Goal: Task Accomplishment & Management: Complete application form

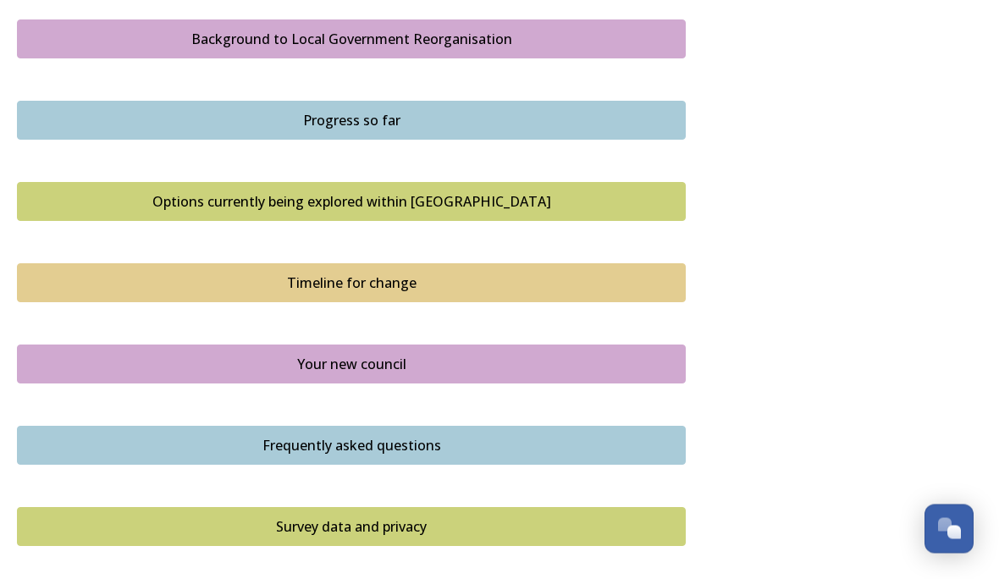
scroll to position [1025, 0]
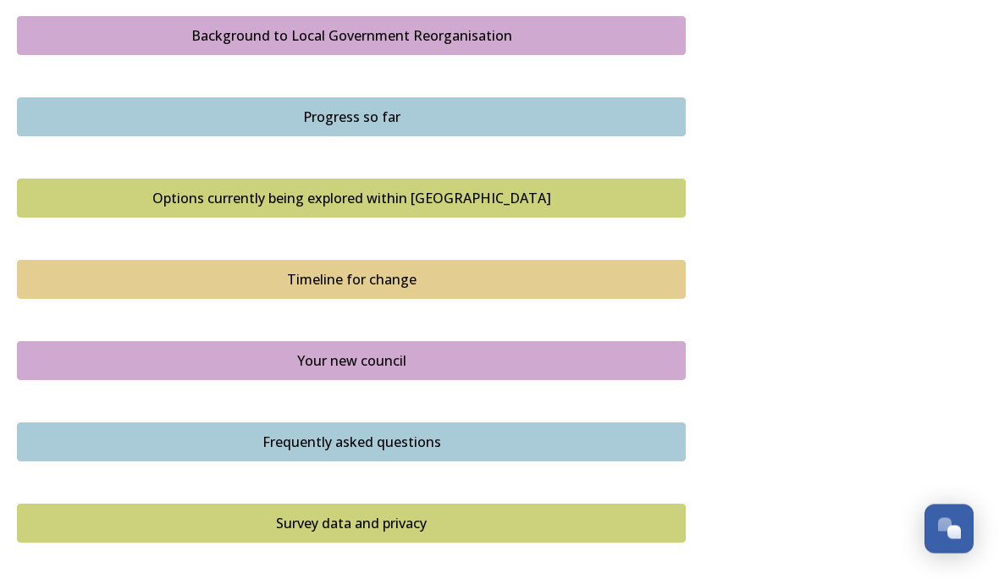
click at [495, 189] on div "Options currently being explored within [GEOGRAPHIC_DATA]" at bounding box center [351, 199] width 650 height 20
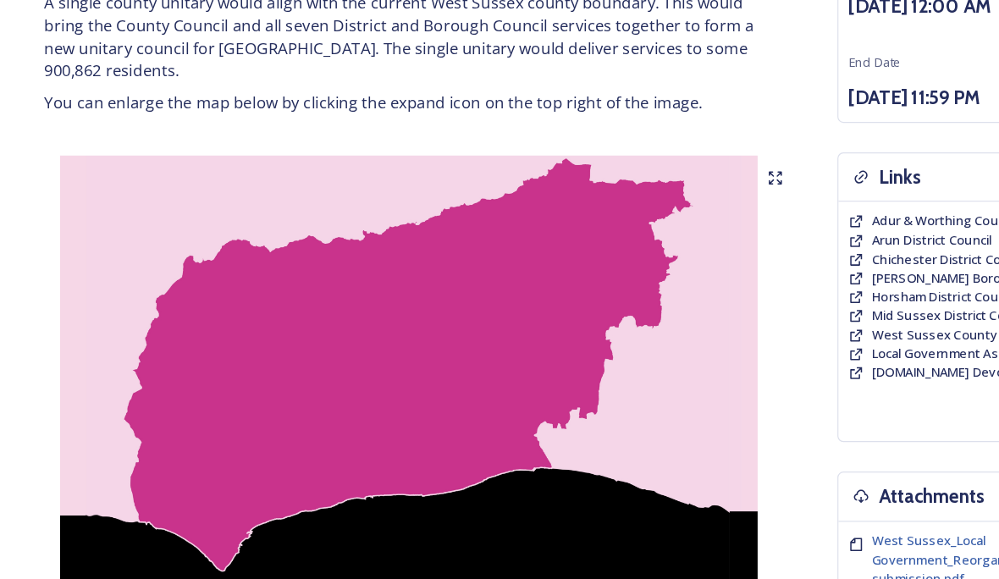
scroll to position [262, 0]
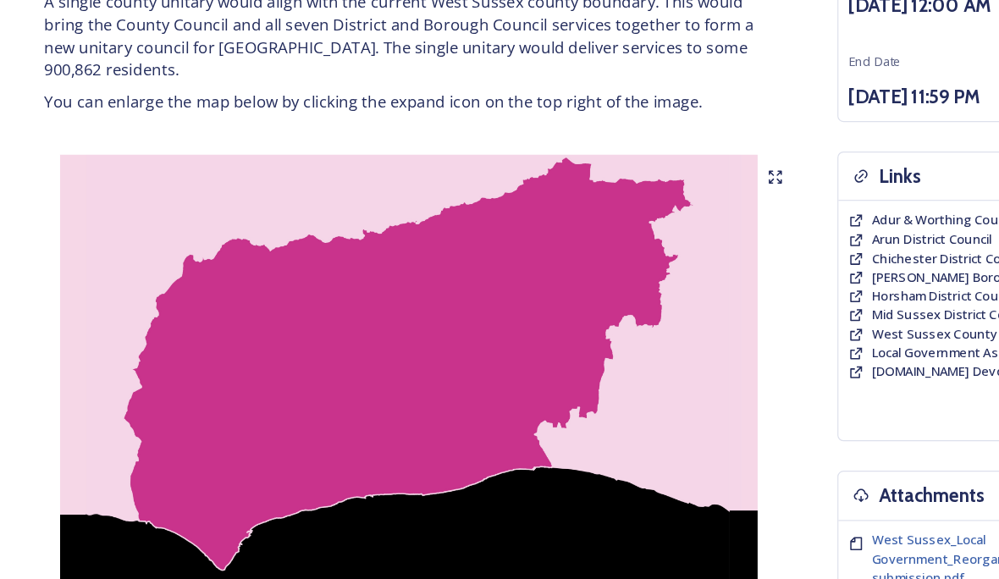
click at [684, 149] on img at bounding box center [351, 360] width 669 height 423
click at [678, 149] on img at bounding box center [351, 360] width 669 height 423
click at [673, 149] on img at bounding box center [351, 360] width 669 height 423
click at [679, 149] on img at bounding box center [351, 360] width 669 height 423
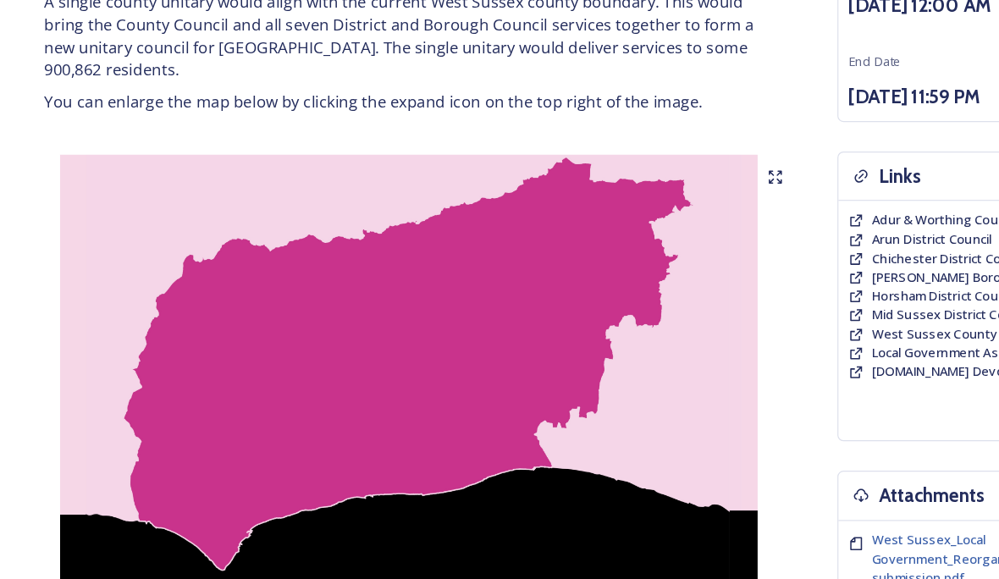
click at [683, 154] on img at bounding box center [351, 360] width 669 height 423
click at [674, 149] on img at bounding box center [351, 360] width 669 height 423
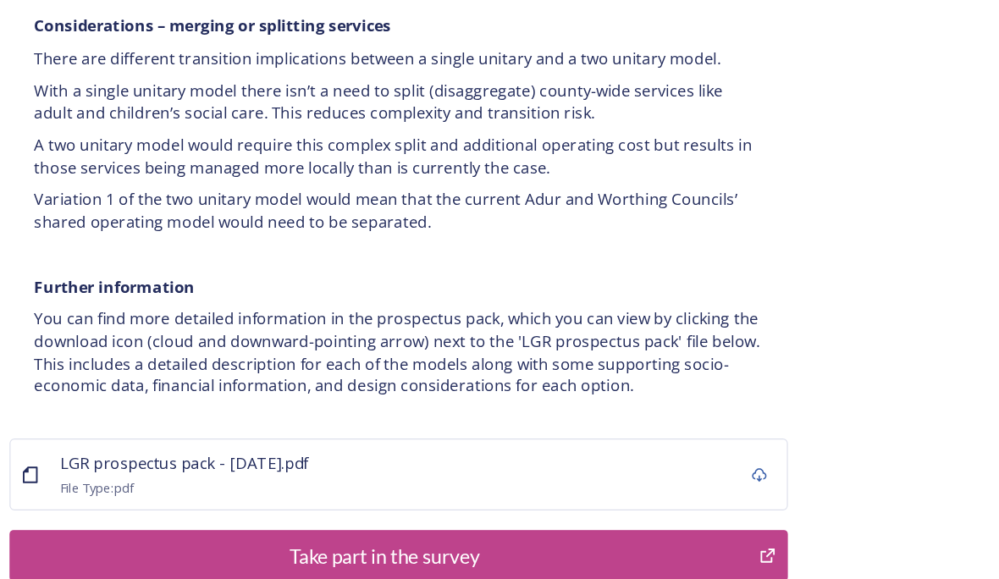
scroll to position [3423, 0]
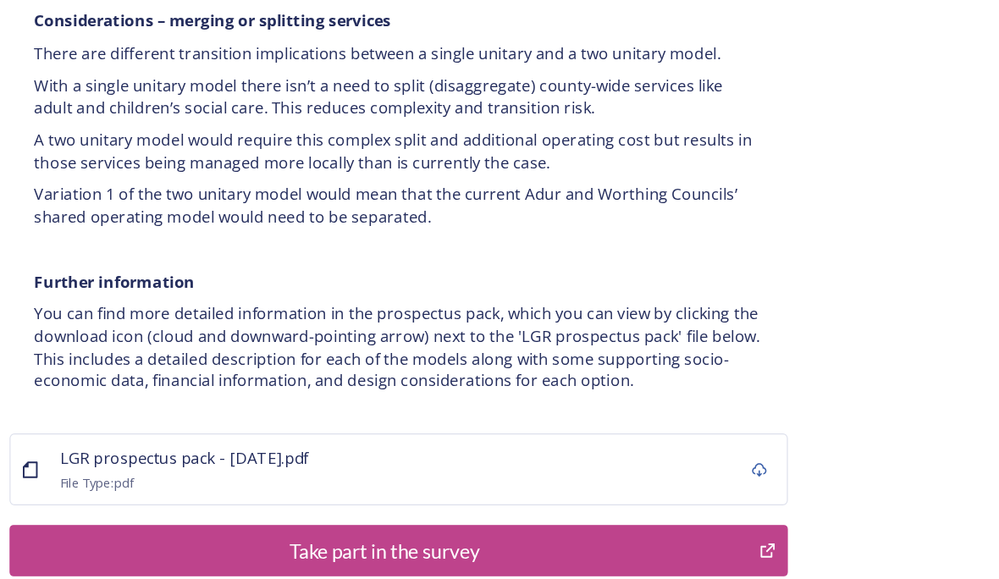
click at [336, 477] on div "Take part in the survey" at bounding box center [339, 489] width 626 height 25
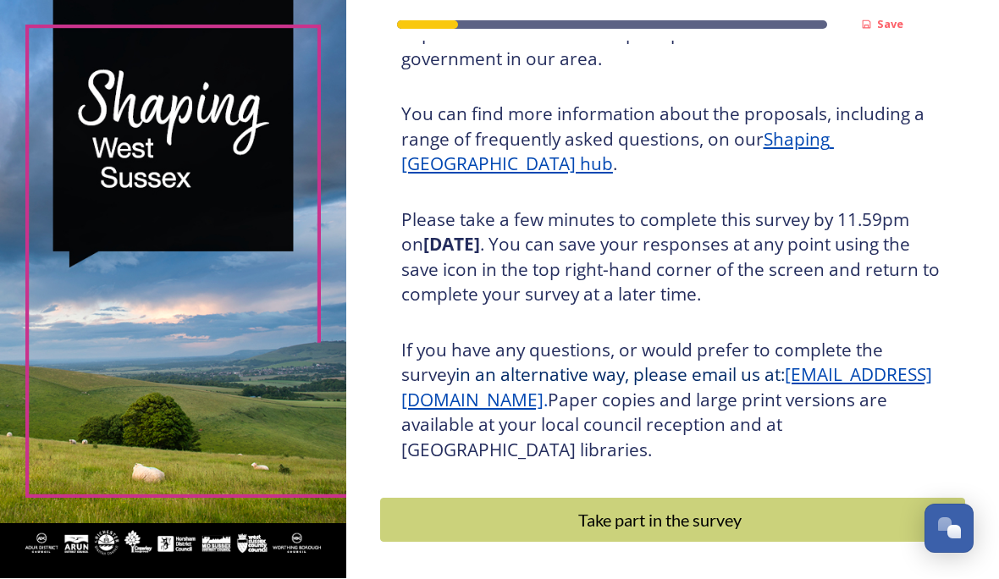
click at [754, 533] on div "Take part in the survey" at bounding box center [660, 520] width 542 height 25
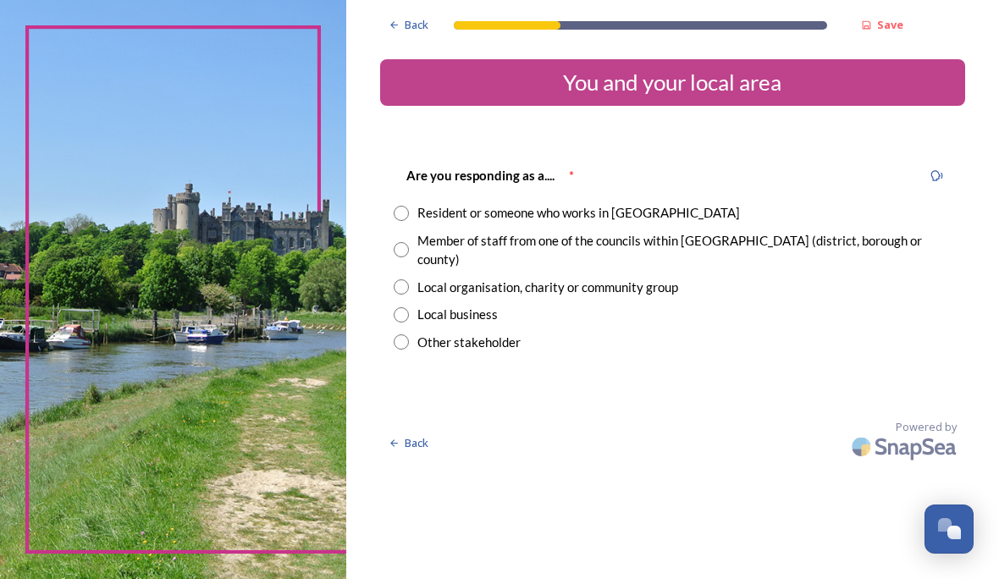
click at [461, 203] on div "Resident or someone who works in [GEOGRAPHIC_DATA]" at bounding box center [673, 212] width 558 height 19
radio input "true"
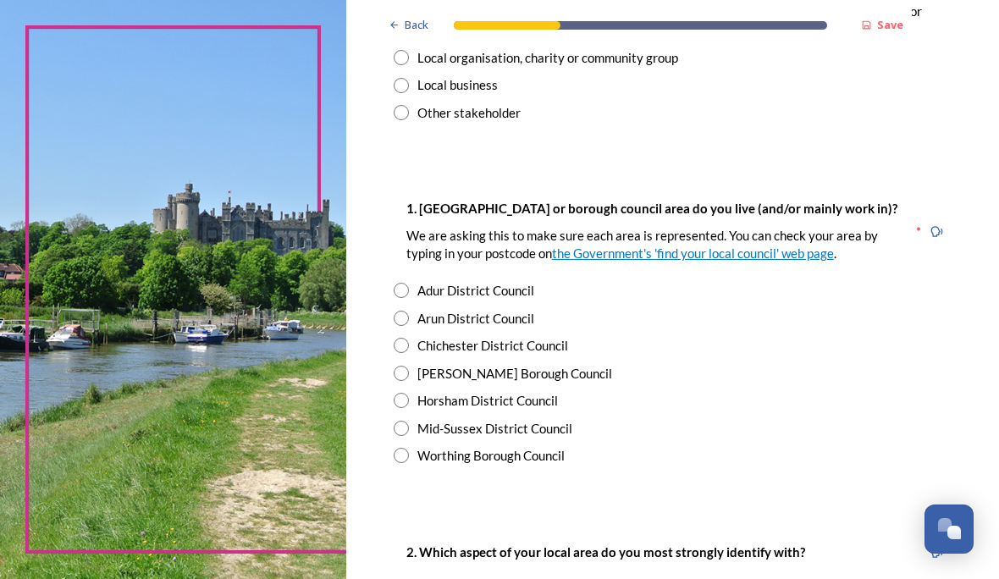
scroll to position [230, 0]
click at [409, 297] on input "radio" at bounding box center [401, 289] width 15 height 15
radio input "true"
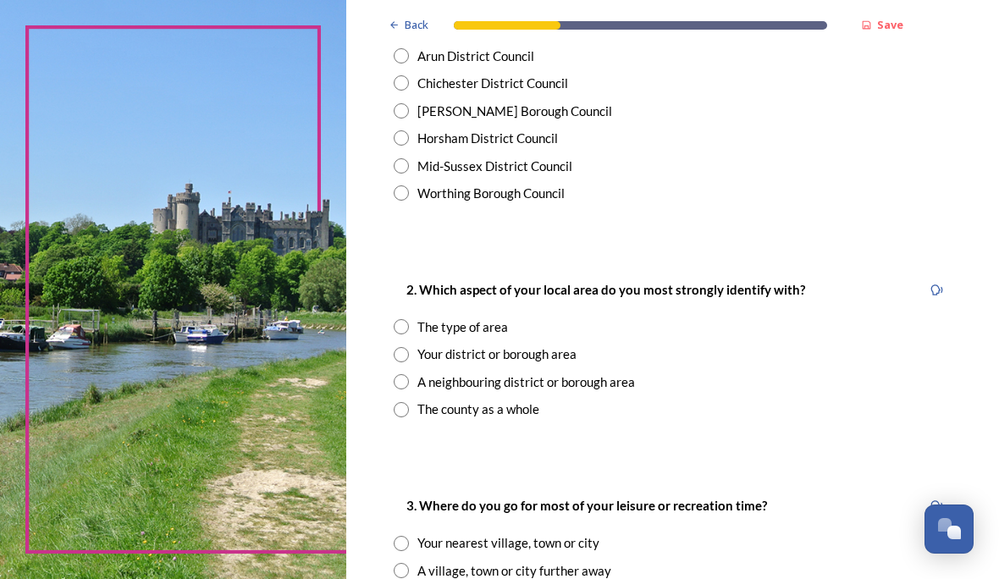
scroll to position [493, 0]
click at [468, 363] on div "Your district or borough area" at bounding box center [673, 353] width 558 height 19
radio input "true"
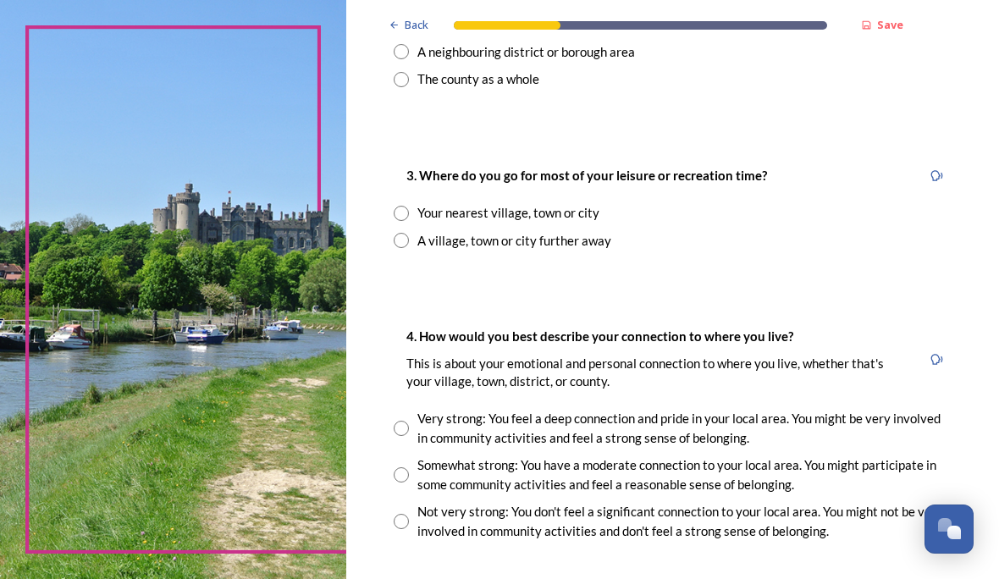
scroll to position [823, 0]
click at [468, 212] on div "Your nearest village, town or city" at bounding box center [673, 211] width 558 height 19
radio input "true"
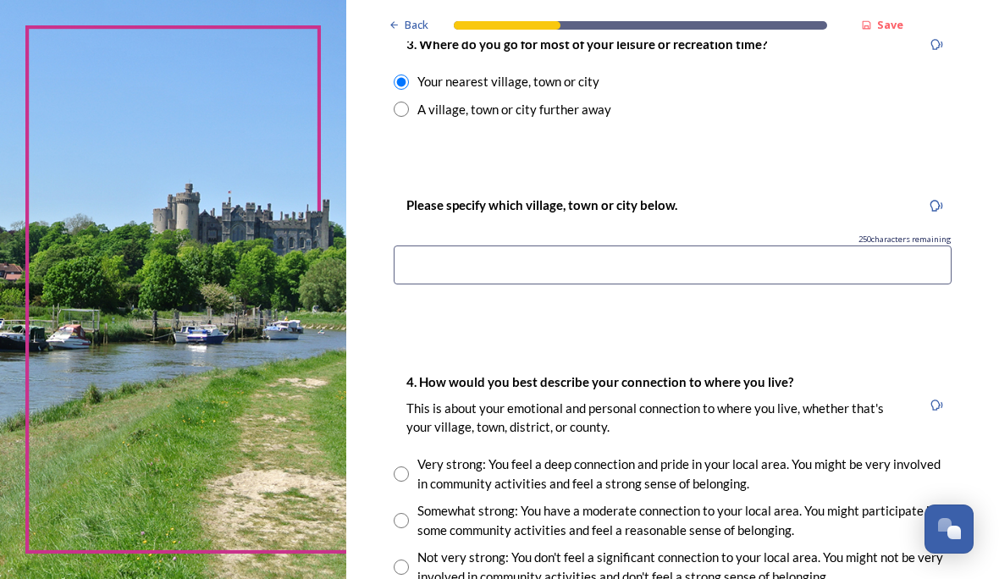
scroll to position [954, 0]
click at [477, 278] on input at bounding box center [673, 264] width 558 height 39
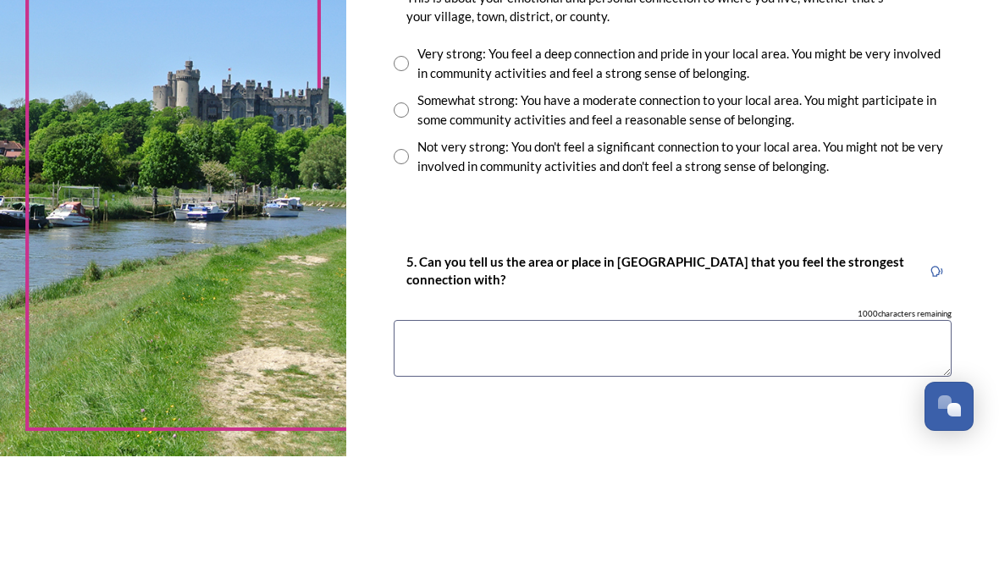
scroll to position [1240, 0]
type input "Shoreham by sea"
click at [409, 179] on input "radio" at bounding box center [401, 186] width 15 height 15
radio input "true"
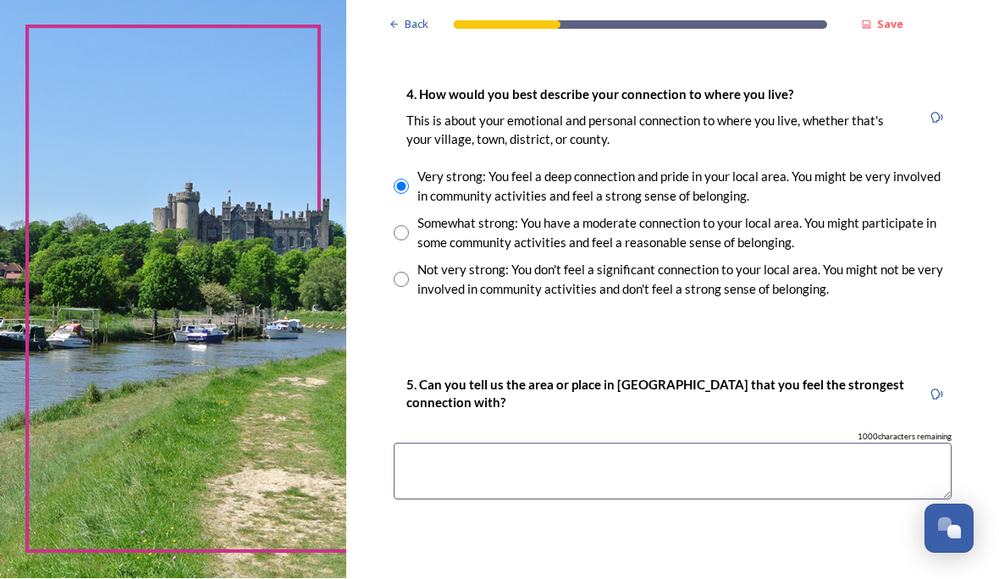
click at [486, 478] on textarea at bounding box center [673, 472] width 558 height 57
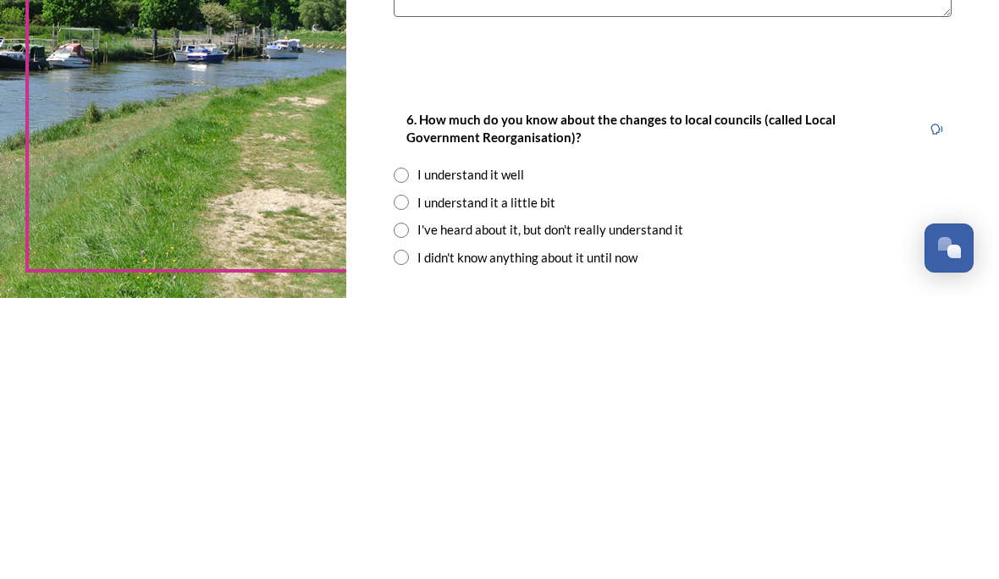
scroll to position [1445, 0]
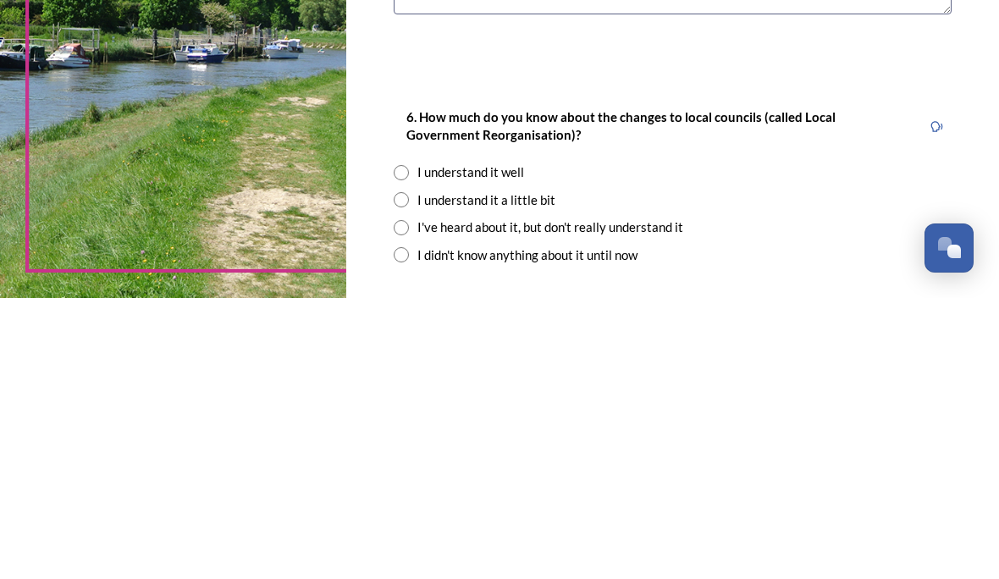
type textarea "Shoreham by sea"
click at [409, 446] on input "radio" at bounding box center [401, 453] width 15 height 15
radio input "true"
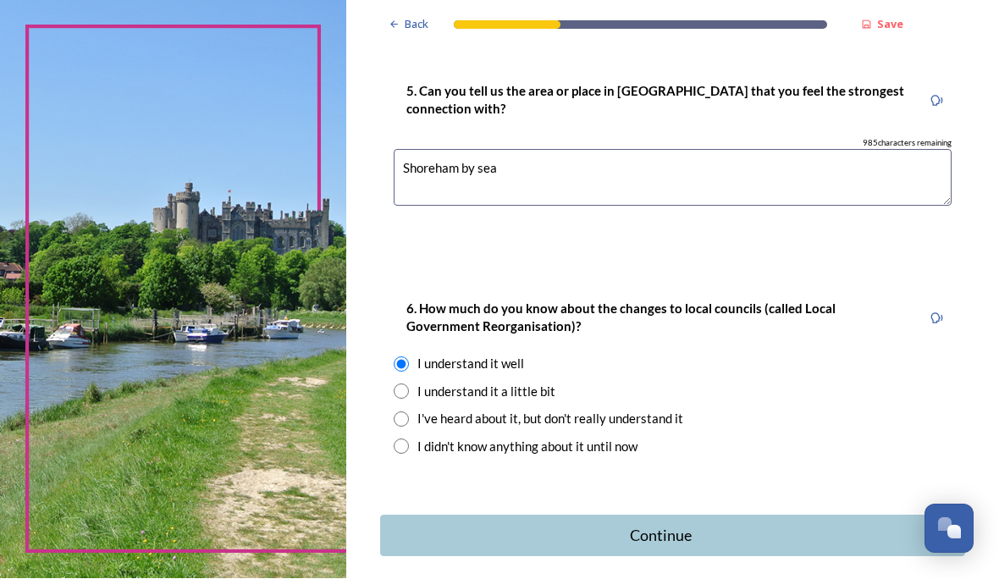
scroll to position [1533, 0]
click at [704, 555] on button "Continue" at bounding box center [672, 536] width 585 height 41
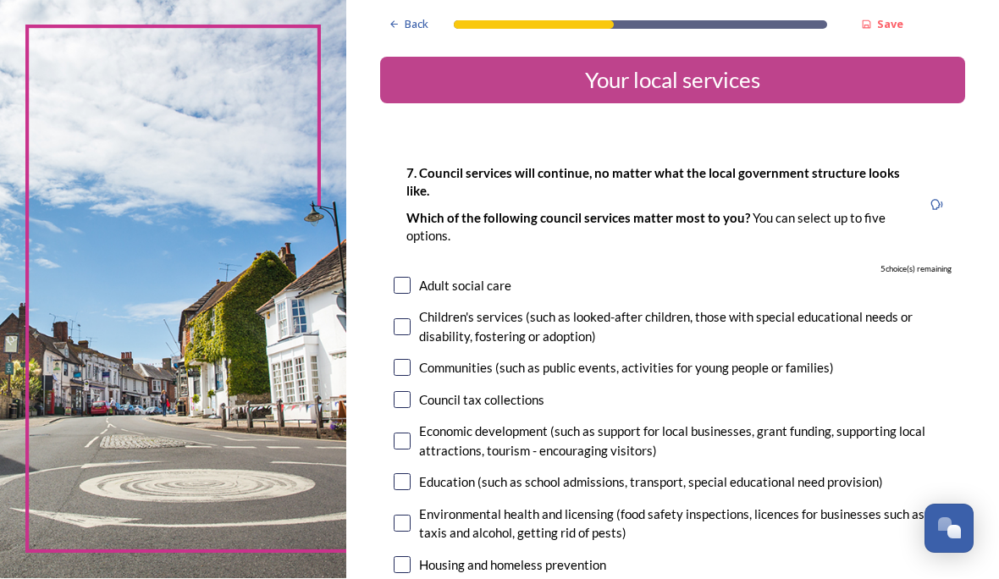
scroll to position [4, 0]
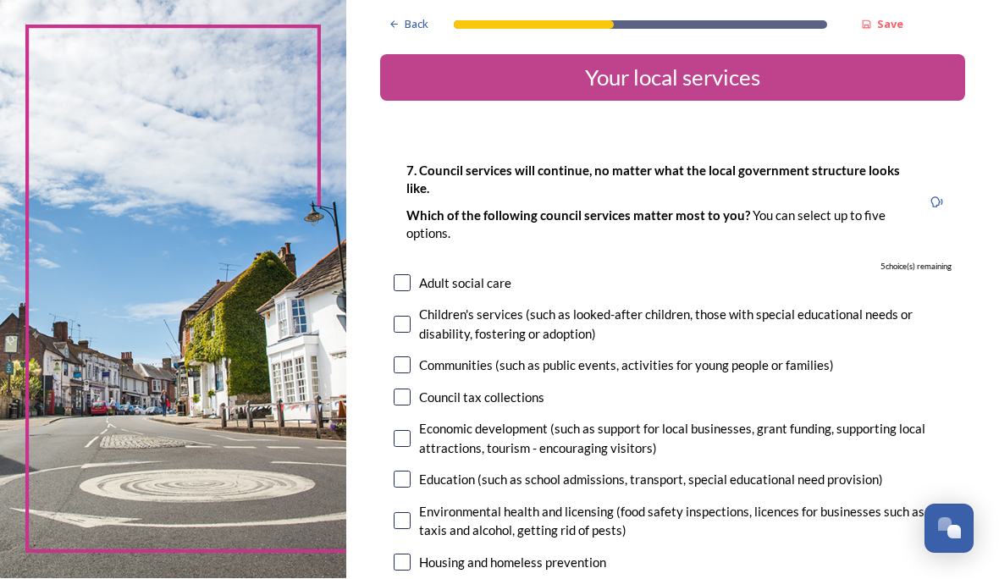
click at [411, 436] on input "checkbox" at bounding box center [402, 439] width 17 height 17
checkbox input "true"
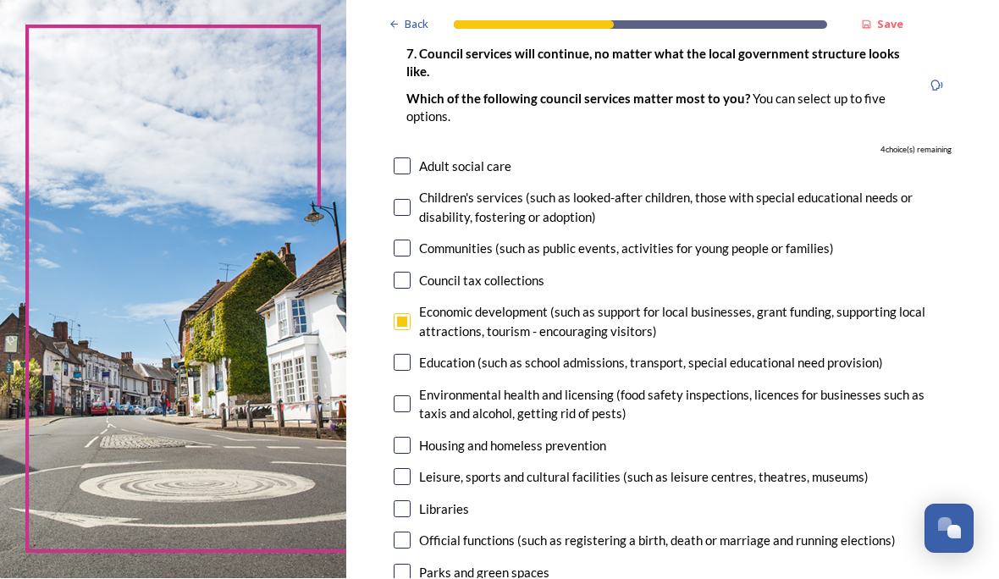
scroll to position [123, 0]
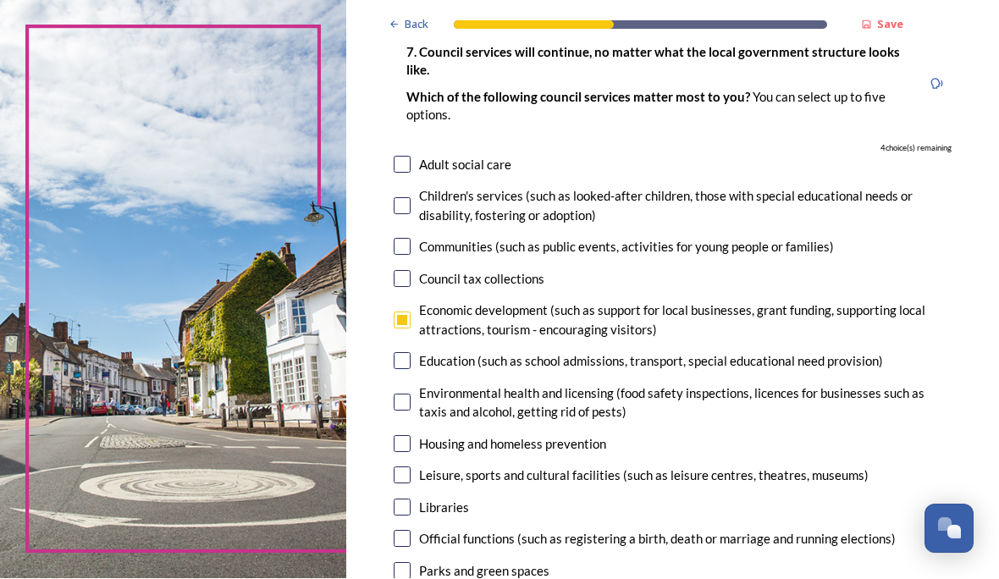
click at [411, 563] on input "checkbox" at bounding box center [402, 571] width 17 height 17
checkbox input "true"
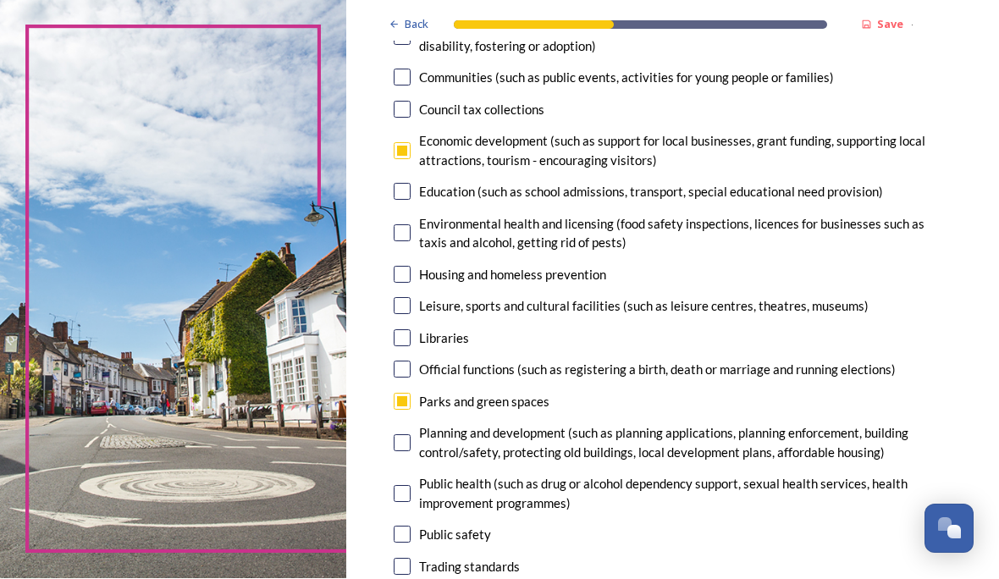
scroll to position [293, 0]
click at [411, 442] on input "checkbox" at bounding box center [402, 442] width 17 height 17
checkbox input "true"
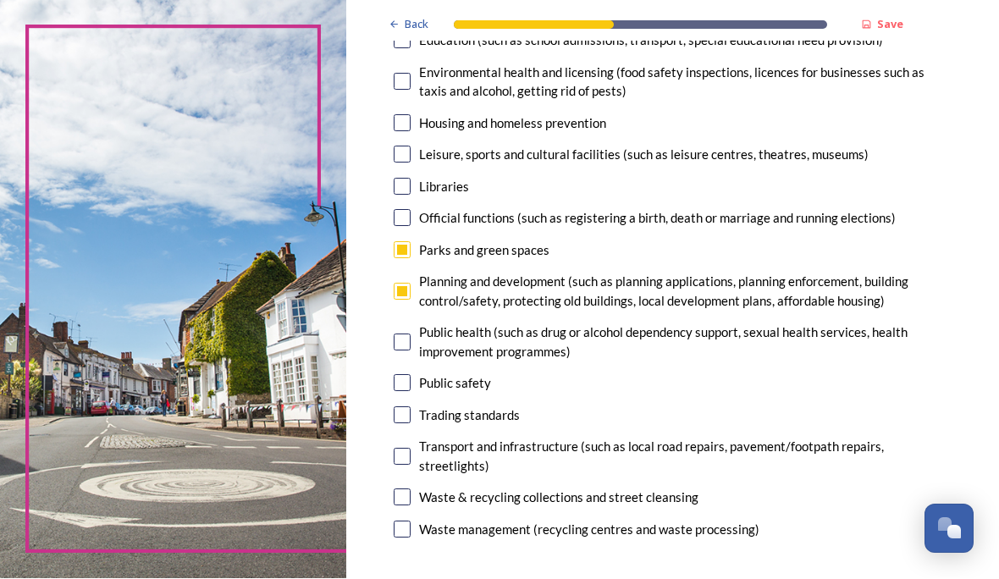
scroll to position [445, 0]
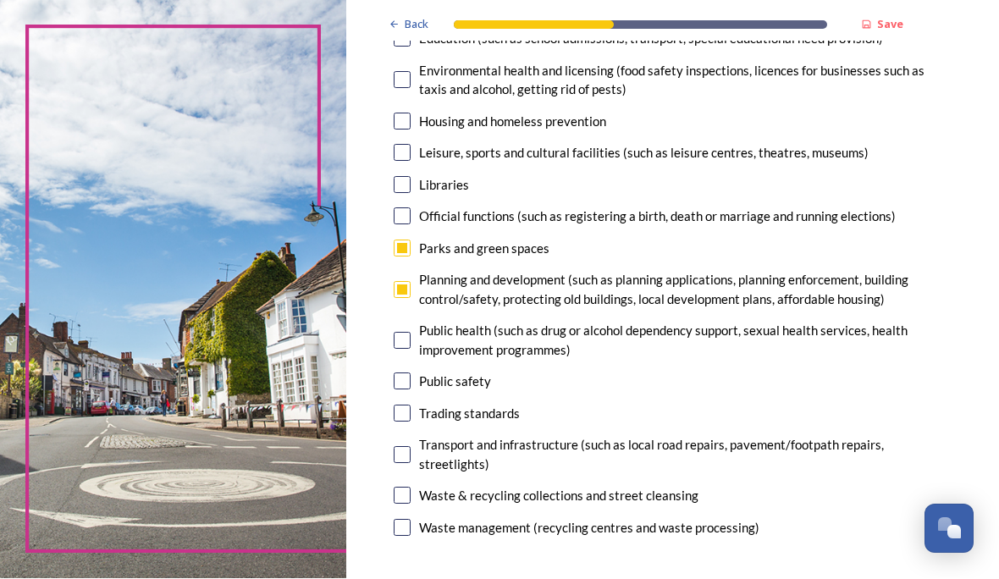
click at [411, 460] on input "checkbox" at bounding box center [402, 455] width 17 height 17
checkbox input "true"
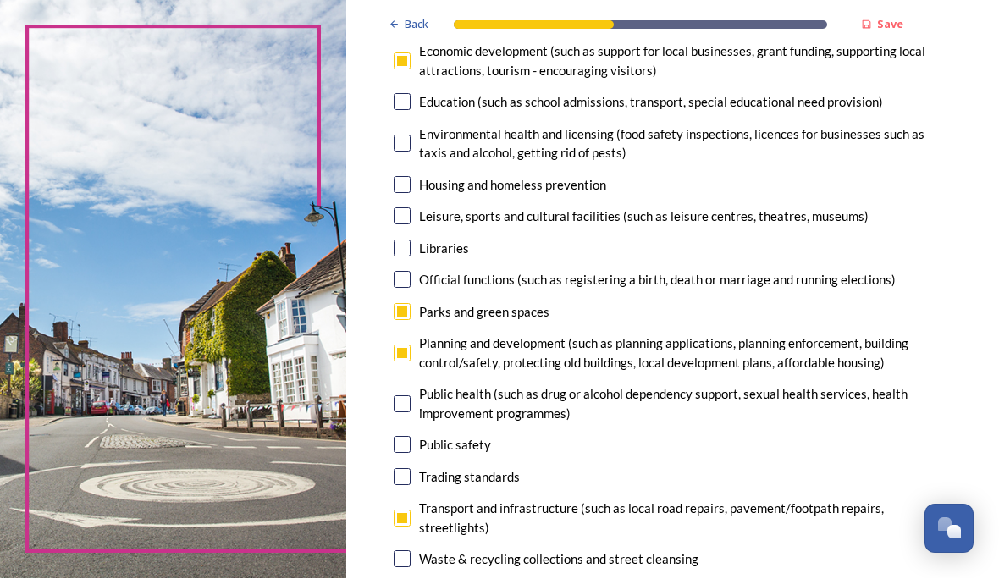
scroll to position [380, 0]
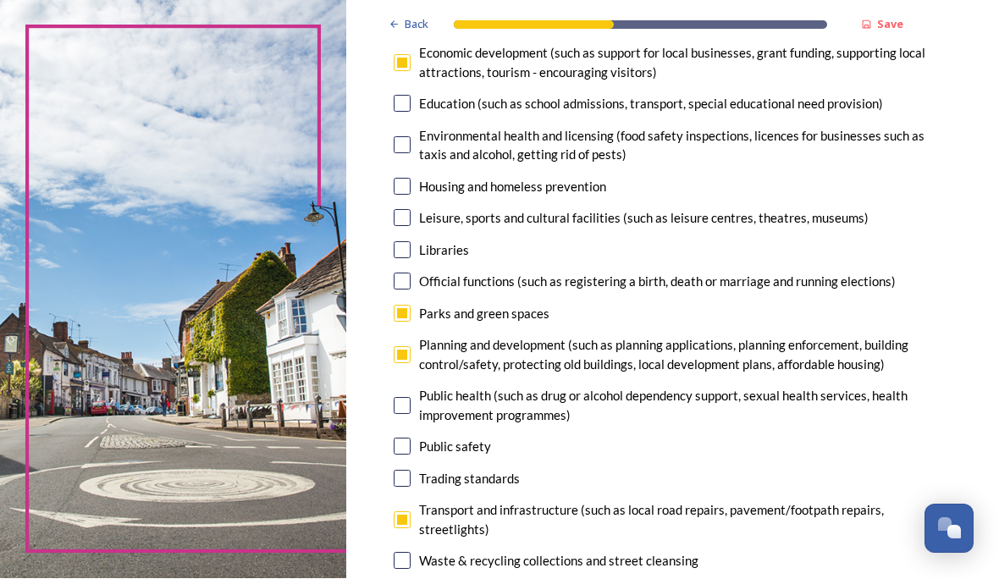
click at [411, 243] on input "checkbox" at bounding box center [402, 250] width 17 height 17
checkbox input "true"
click at [472, 210] on div "Leisure, sports and cultural facilities (such as leisure centres, theatres, mus…" at bounding box center [673, 218] width 558 height 19
click at [411, 210] on input "checkbox" at bounding box center [402, 218] width 17 height 17
click at [472, 209] on div "Leisure, sports and cultural facilities (such as leisure centres, theatres, mus…" at bounding box center [673, 218] width 558 height 19
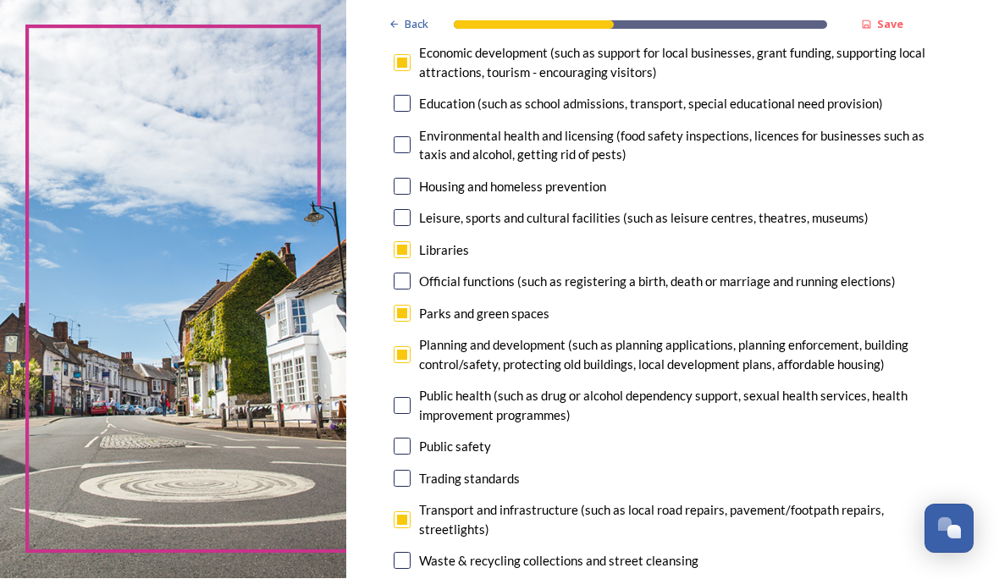
click at [411, 215] on input "checkbox" at bounding box center [402, 218] width 17 height 17
click at [411, 212] on input "checkbox" at bounding box center [402, 218] width 17 height 17
checkbox input "false"
click at [411, 244] on input "checkbox" at bounding box center [402, 250] width 17 height 17
checkbox input "false"
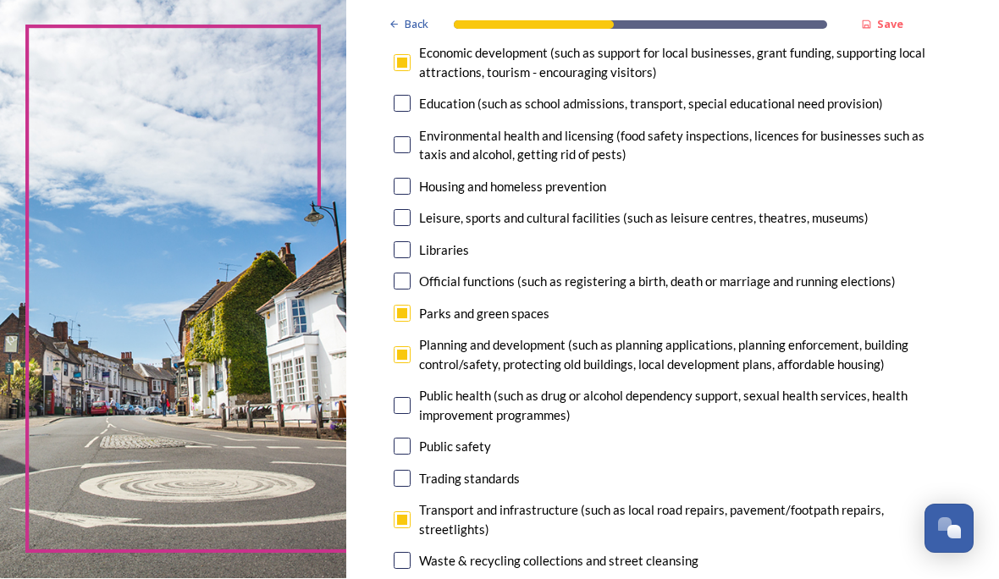
click at [411, 217] on input "checkbox" at bounding box center [402, 218] width 17 height 17
checkbox input "true"
click at [411, 243] on input "checkbox" at bounding box center [402, 250] width 17 height 17
checkbox input "false"
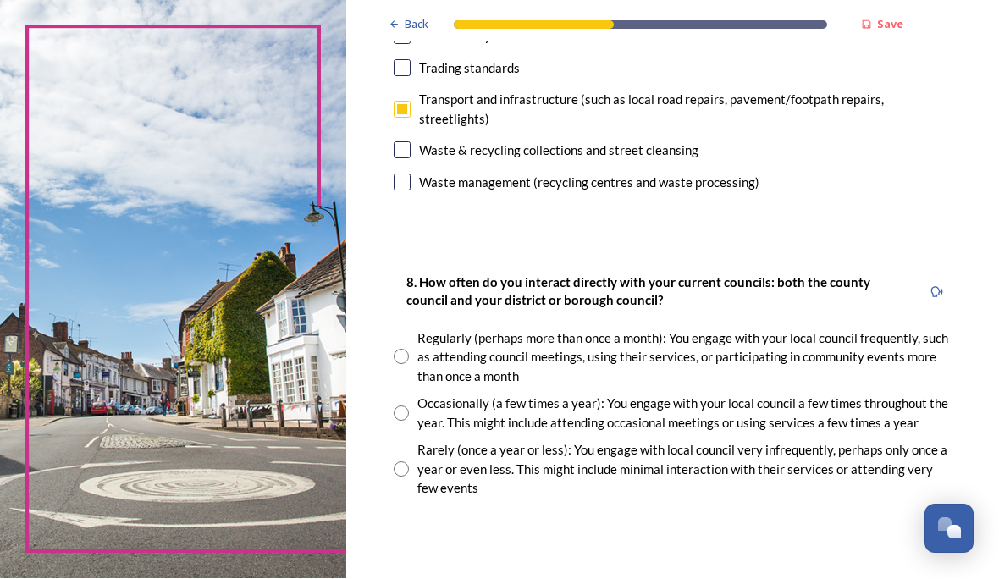
scroll to position [792, 0]
click at [409, 421] on input "radio" at bounding box center [401, 413] width 15 height 15
radio input "true"
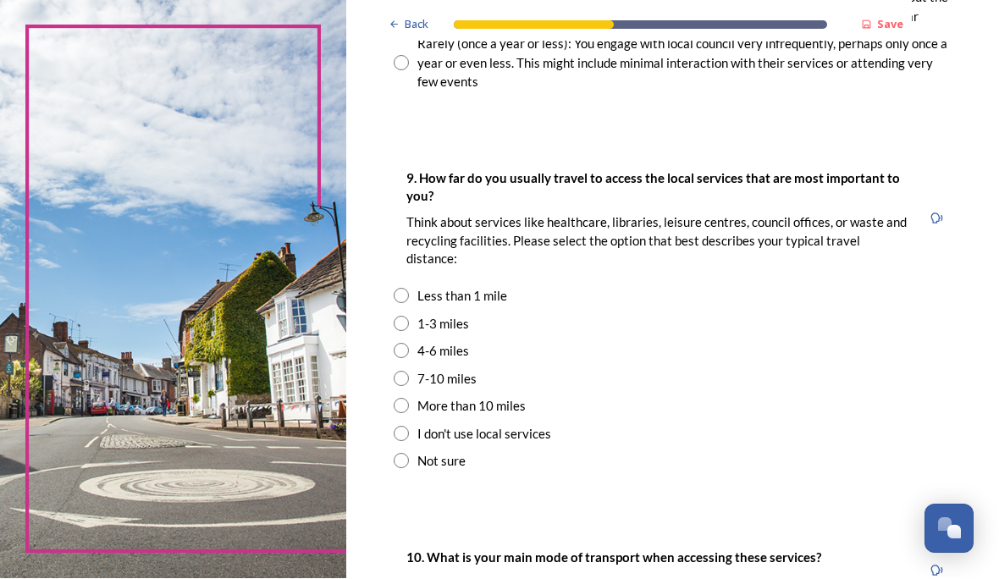
scroll to position [1198, 0]
click at [472, 306] on div "Less than 1 mile" at bounding box center [462, 295] width 90 height 19
radio input "true"
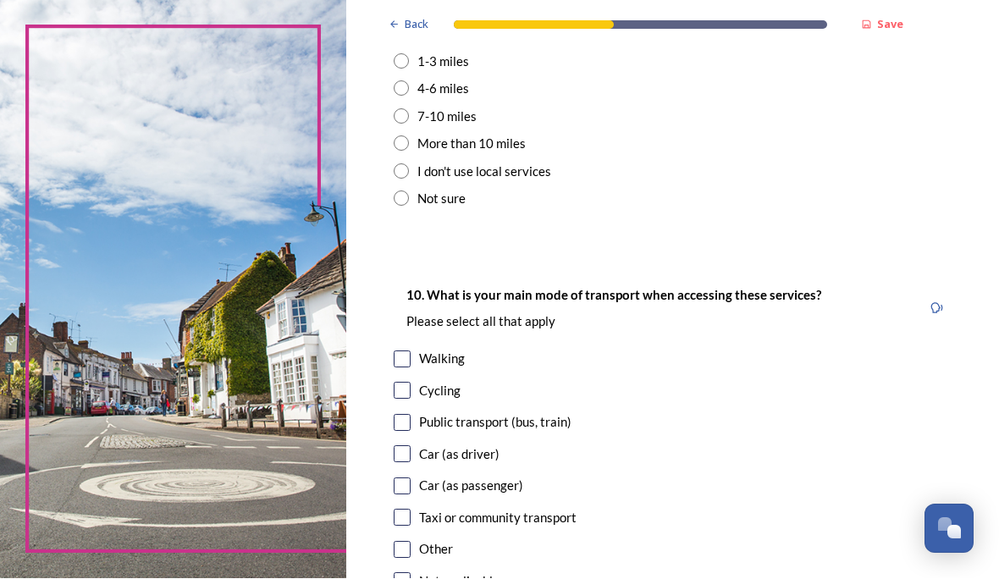
scroll to position [1461, 0]
click at [411, 461] on input "checkbox" at bounding box center [402, 453] width 17 height 17
checkbox input "true"
click at [411, 494] on input "checkbox" at bounding box center [402, 485] width 17 height 17
checkbox input "true"
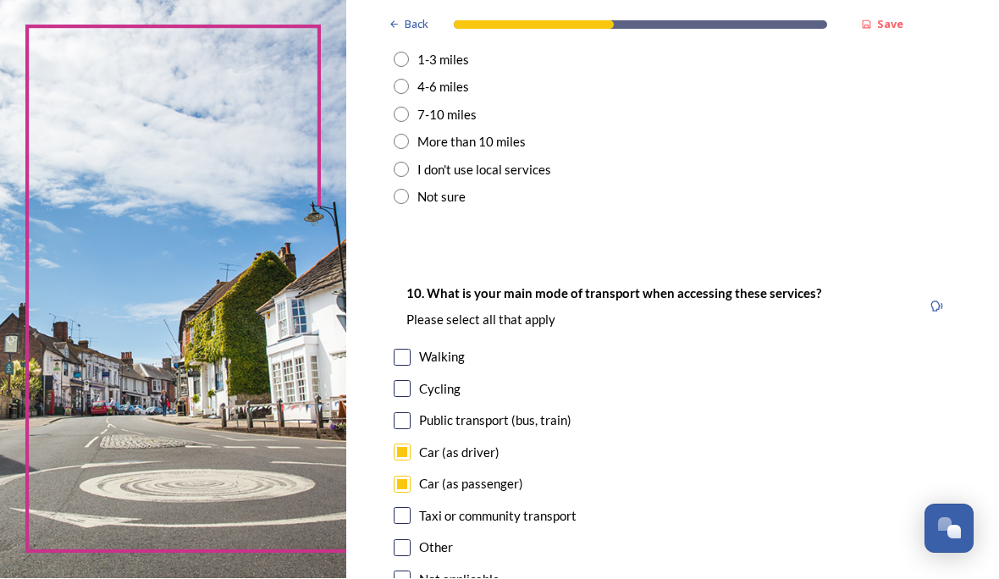
click at [411, 396] on input "checkbox" at bounding box center [402, 389] width 17 height 17
checkbox input "true"
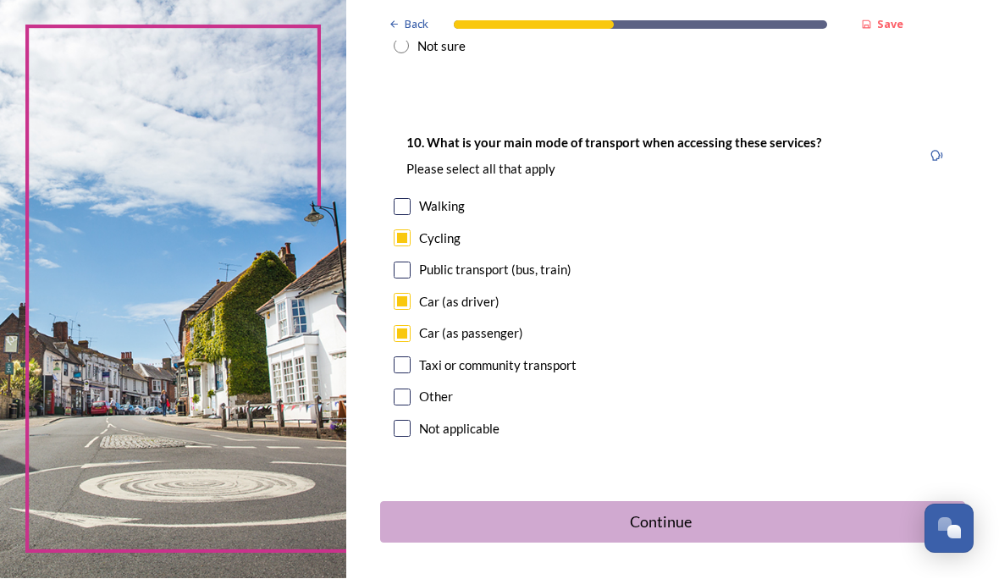
scroll to position [1611, 0]
click at [719, 535] on div "Continue" at bounding box center [661, 523] width 544 height 23
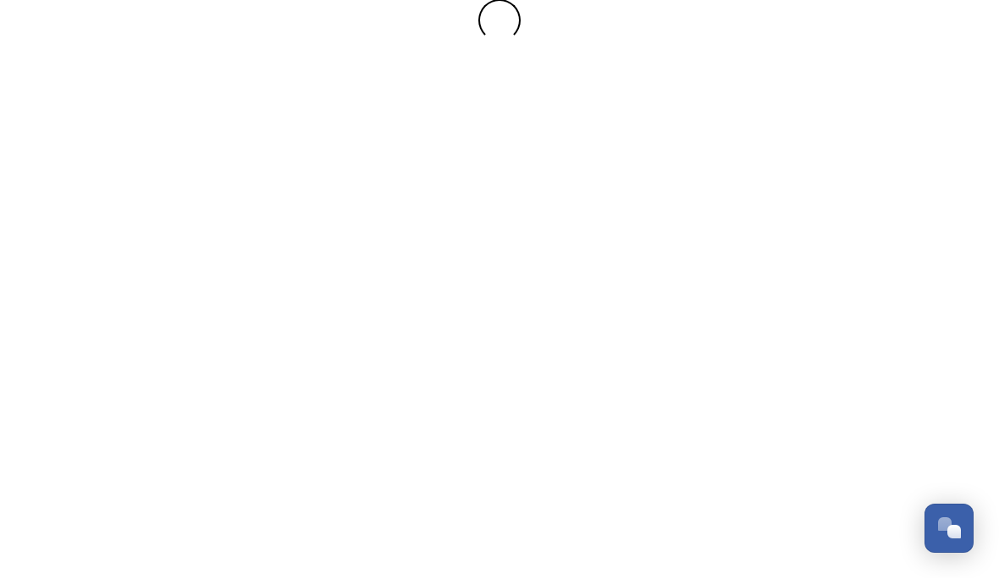
scroll to position [0, 0]
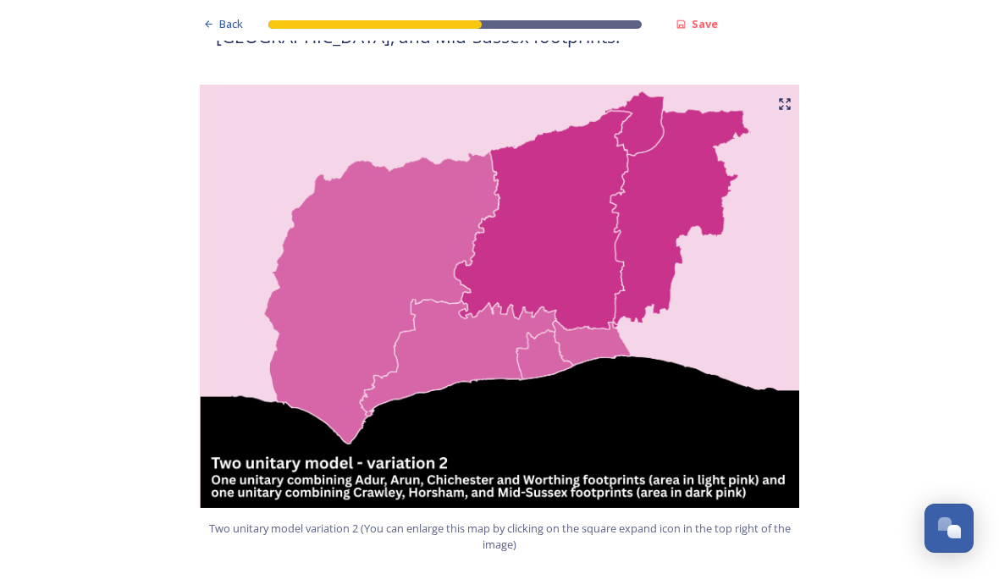
scroll to position [1743, 0]
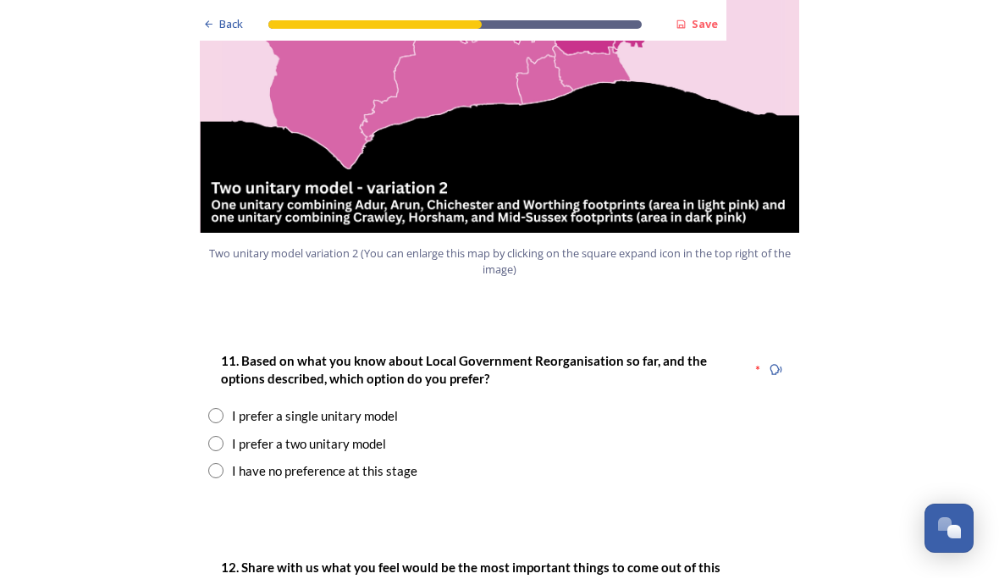
scroll to position [2018, 0]
click at [223, 407] on div "I prefer a single unitary model" at bounding box center [499, 416] width 583 height 19
radio input "true"
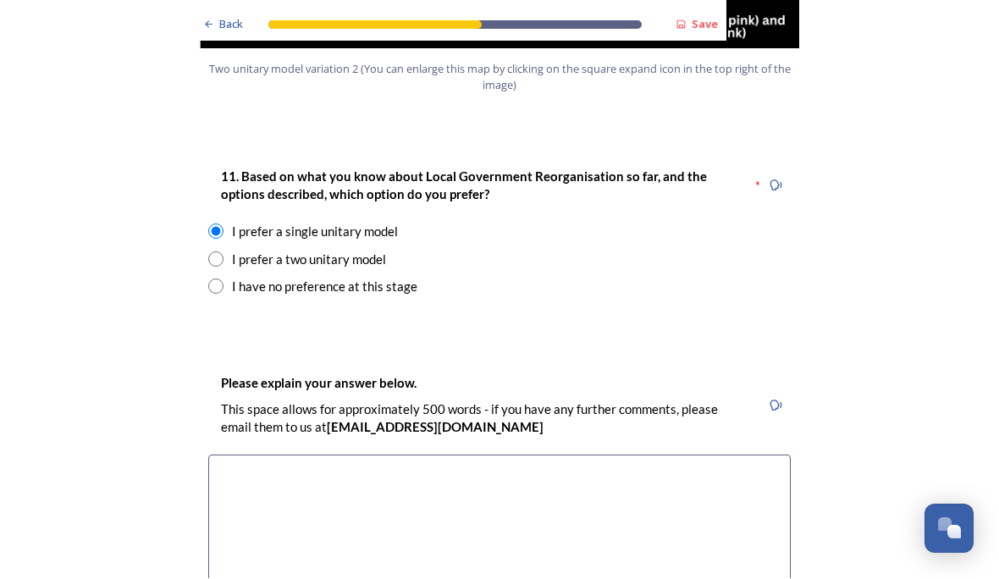
scroll to position [2202, 0]
click at [260, 456] on textarea at bounding box center [499, 551] width 583 height 191
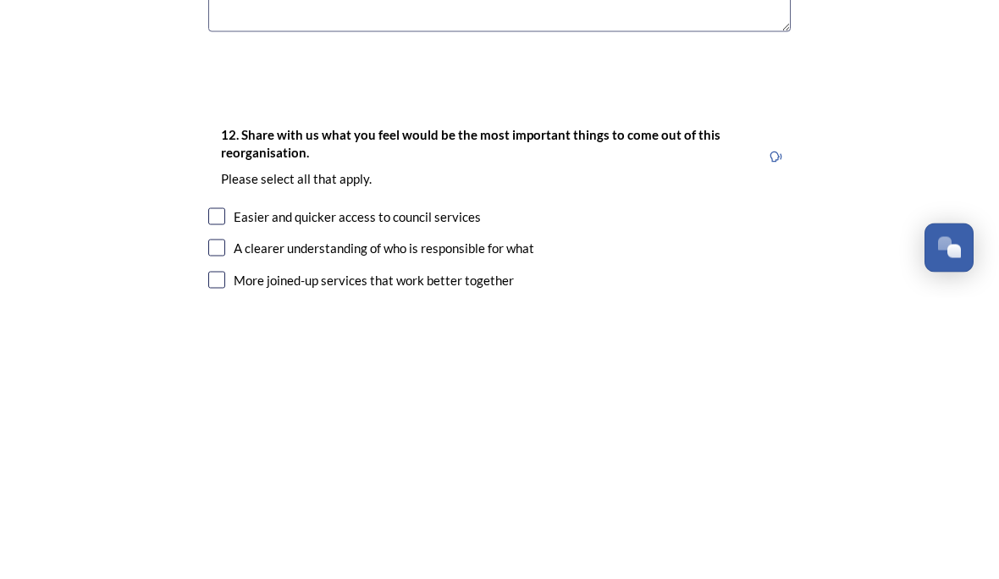
scroll to position [2535, 0]
type textarea "I want to be part of [GEOGRAPHIC_DATA] and worry that unless we stay united, we…"
click at [224, 553] on input "checkbox" at bounding box center [216, 561] width 17 height 17
checkbox input "true"
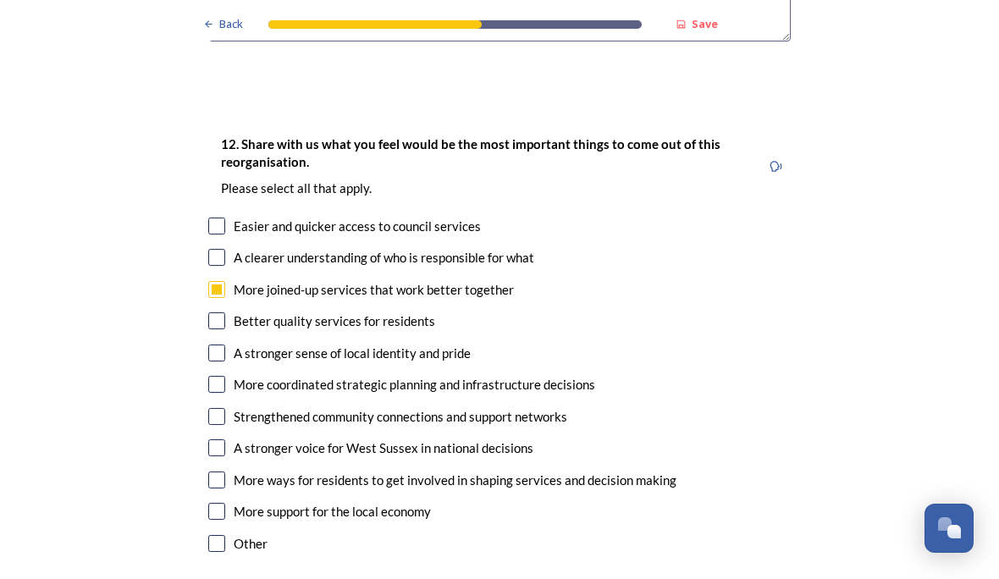
scroll to position [2806, 0]
click at [224, 345] on input "checkbox" at bounding box center [216, 353] width 17 height 17
checkbox input "true"
click at [224, 377] on input "checkbox" at bounding box center [216, 385] width 17 height 17
checkbox input "true"
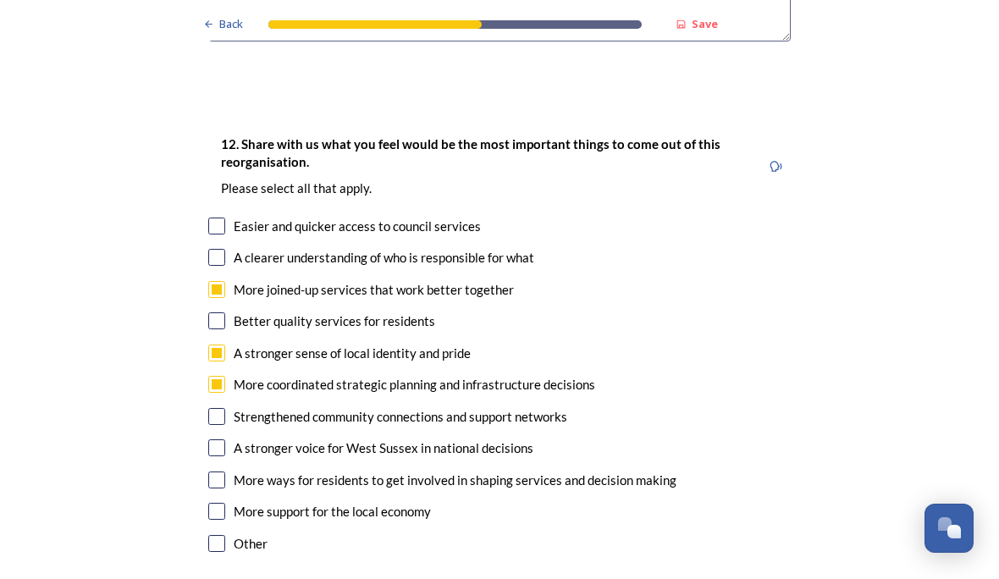
click at [222, 440] on input "checkbox" at bounding box center [216, 448] width 17 height 17
checkbox input "true"
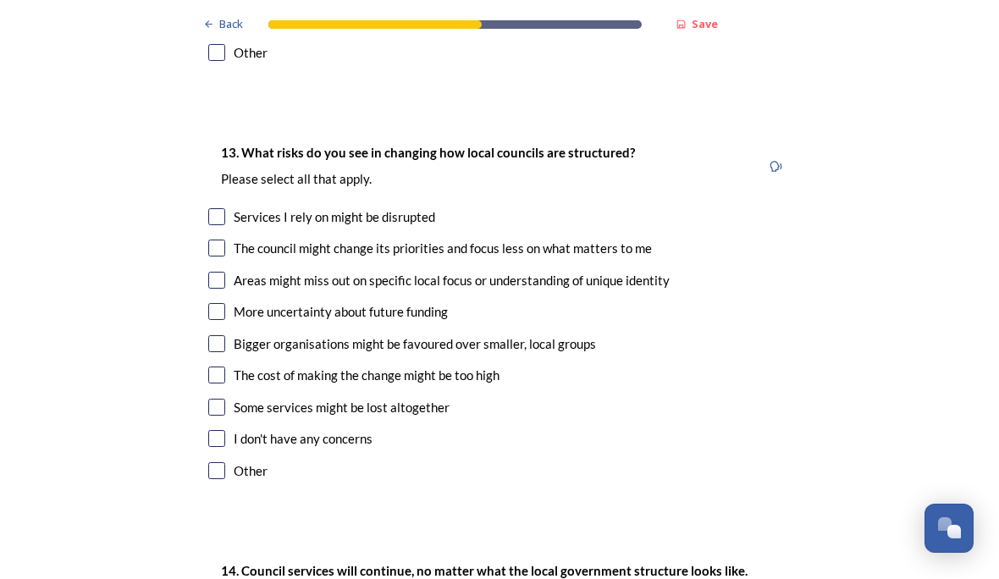
scroll to position [3298, 0]
click at [294, 271] on div "Areas might miss out on specific local focus or understanding of unique identity" at bounding box center [452, 280] width 436 height 19
click at [215, 272] on input "checkbox" at bounding box center [216, 280] width 17 height 17
click at [219, 272] on input "checkbox" at bounding box center [216, 280] width 17 height 17
checkbox input "true"
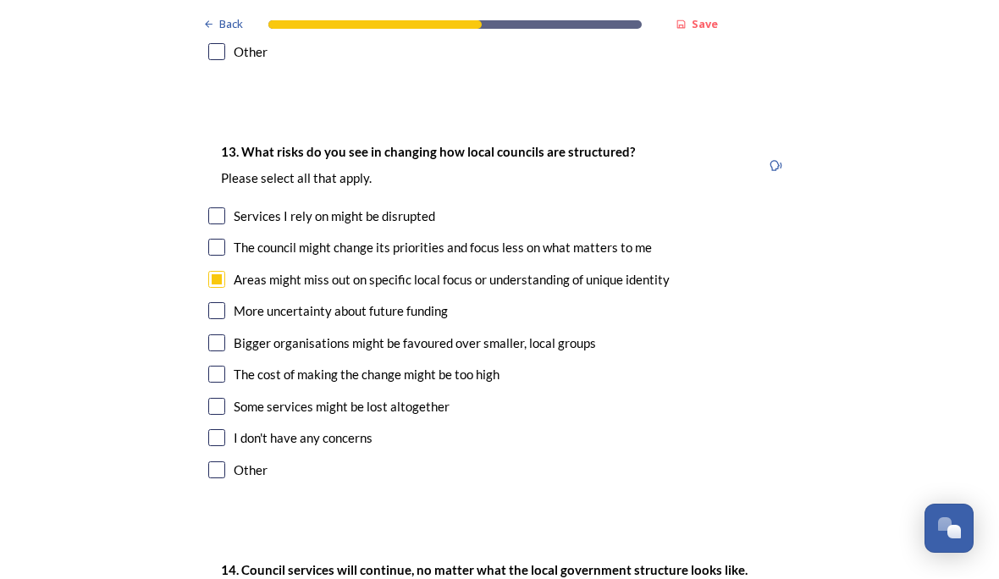
click at [224, 335] on input "checkbox" at bounding box center [216, 343] width 17 height 17
checkbox input "true"
click at [221, 399] on input "checkbox" at bounding box center [216, 407] width 17 height 17
checkbox input "true"
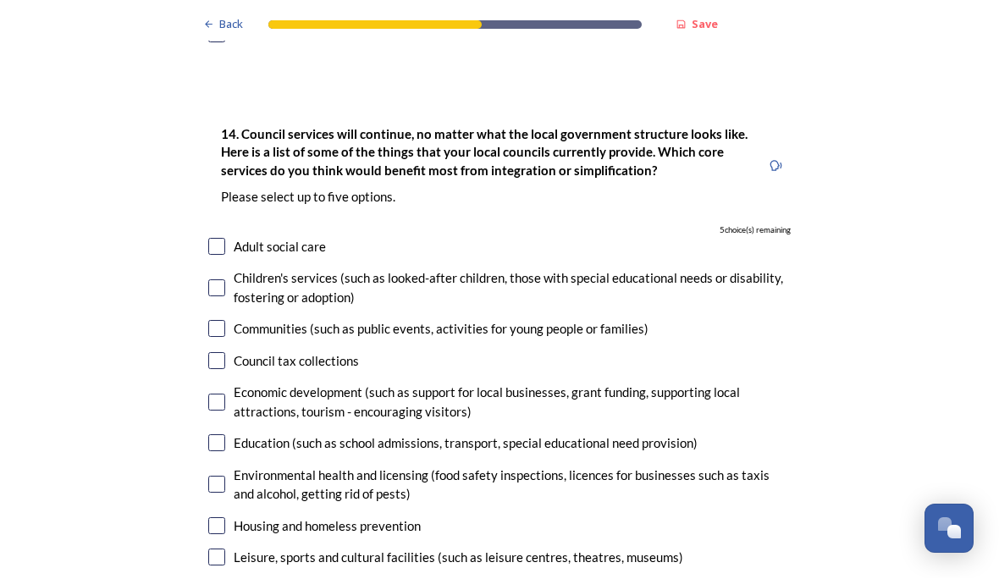
scroll to position [3734, 0]
click at [224, 395] on input "checkbox" at bounding box center [216, 403] width 17 height 17
checkbox input "true"
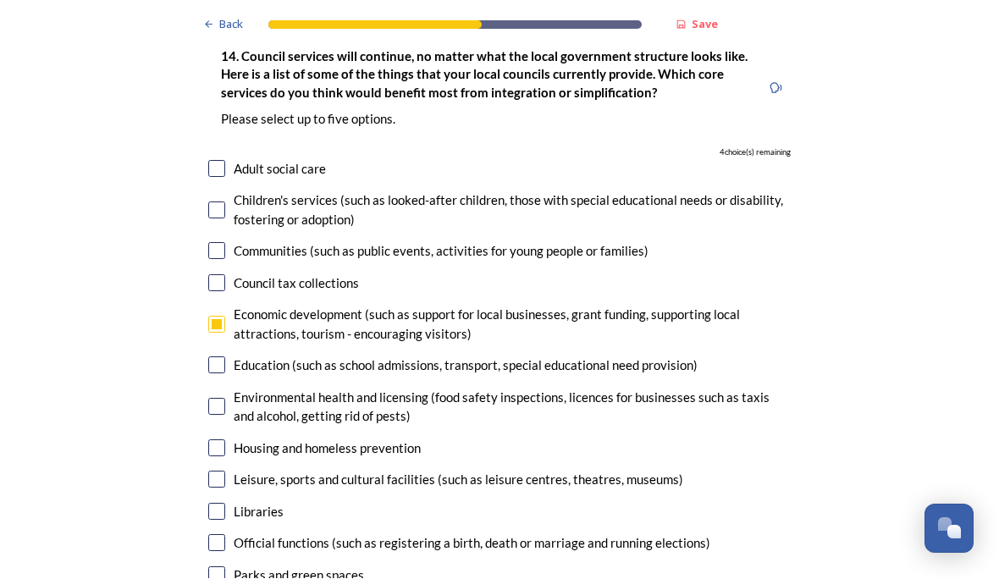
scroll to position [3813, 0]
click at [223, 566] on input "checkbox" at bounding box center [216, 574] width 17 height 17
checkbox input "true"
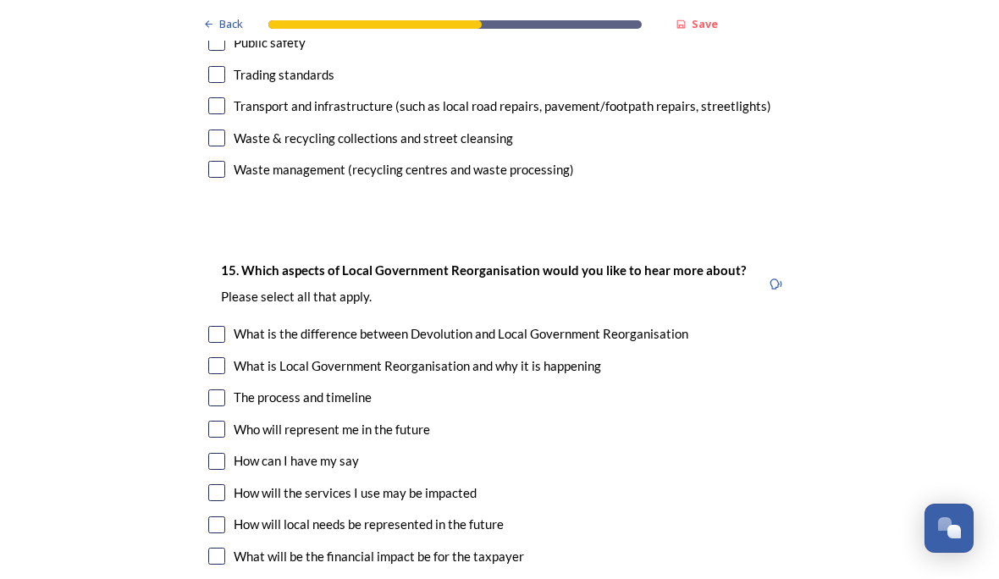
scroll to position [4477, 0]
click at [224, 578] on input "checkbox" at bounding box center [216, 589] width 17 height 17
checkbox input "true"
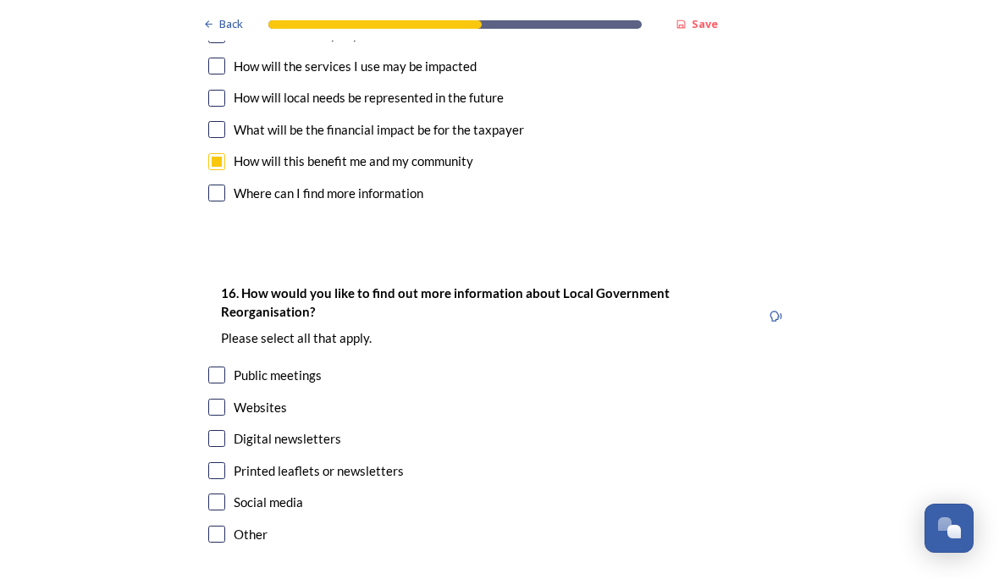
scroll to position [4903, 0]
click at [232, 463] on div "Printed leaflets or newsletters" at bounding box center [499, 472] width 583 height 19
checkbox input "true"
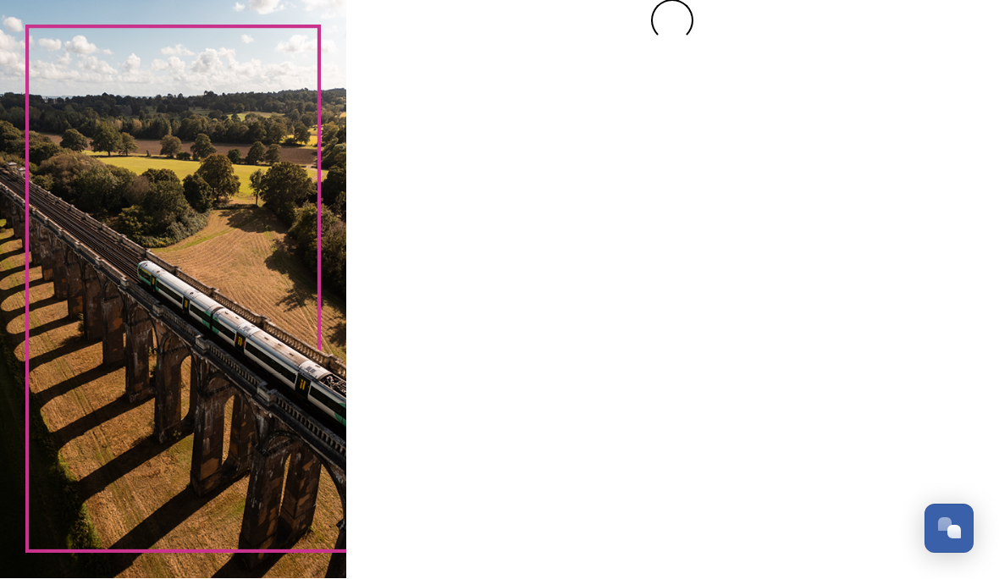
scroll to position [0, 0]
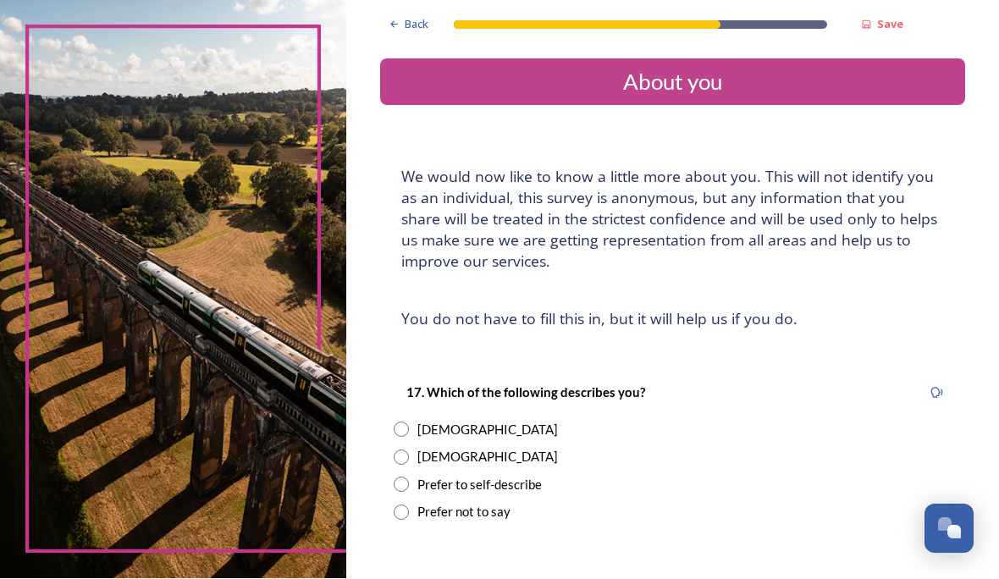
click at [409, 422] on input "radio" at bounding box center [401, 429] width 15 height 15
radio input "true"
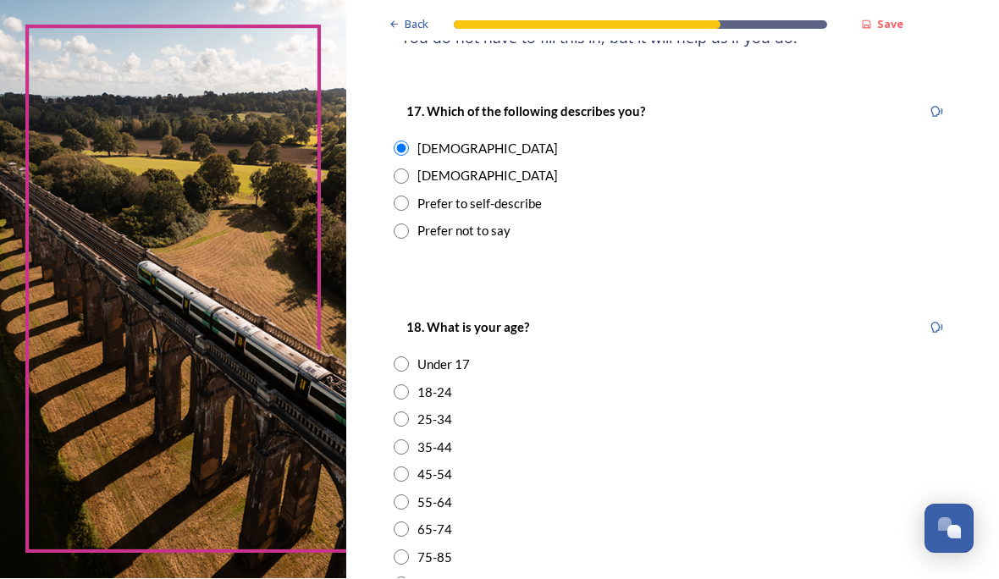
scroll to position [281, 0]
click at [452, 549] on div "75-85" at bounding box center [434, 558] width 35 height 19
radio input "true"
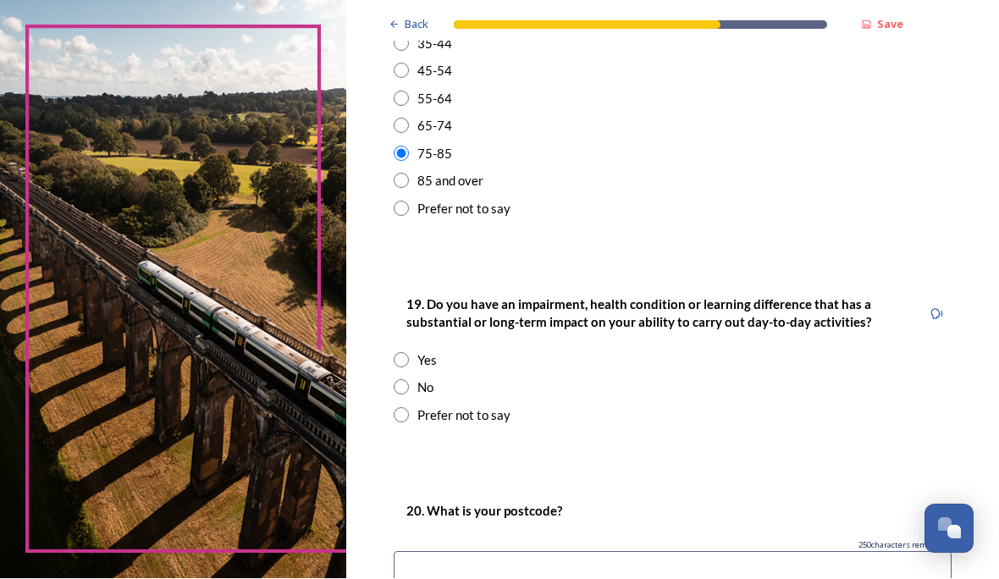
scroll to position [685, 0]
click at [409, 362] on input "radio" at bounding box center [401, 360] width 15 height 15
radio input "true"
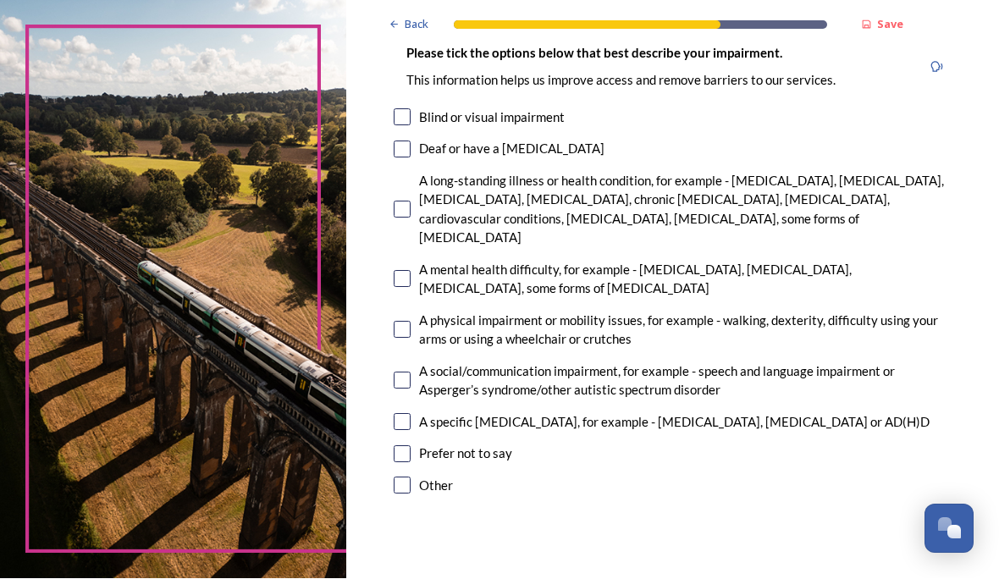
scroll to position [1146, 0]
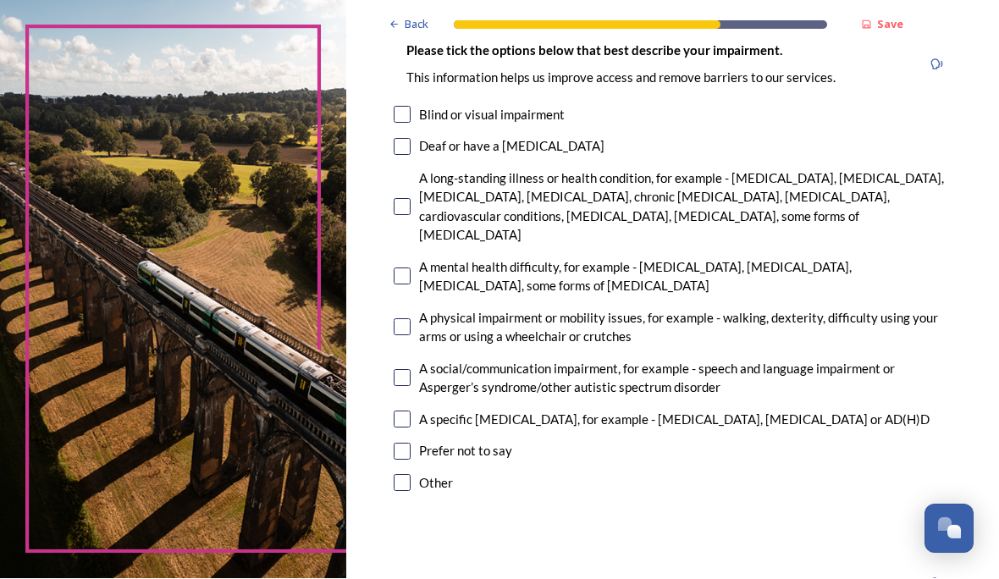
click at [411, 206] on input "checkbox" at bounding box center [402, 207] width 17 height 17
checkbox input "true"
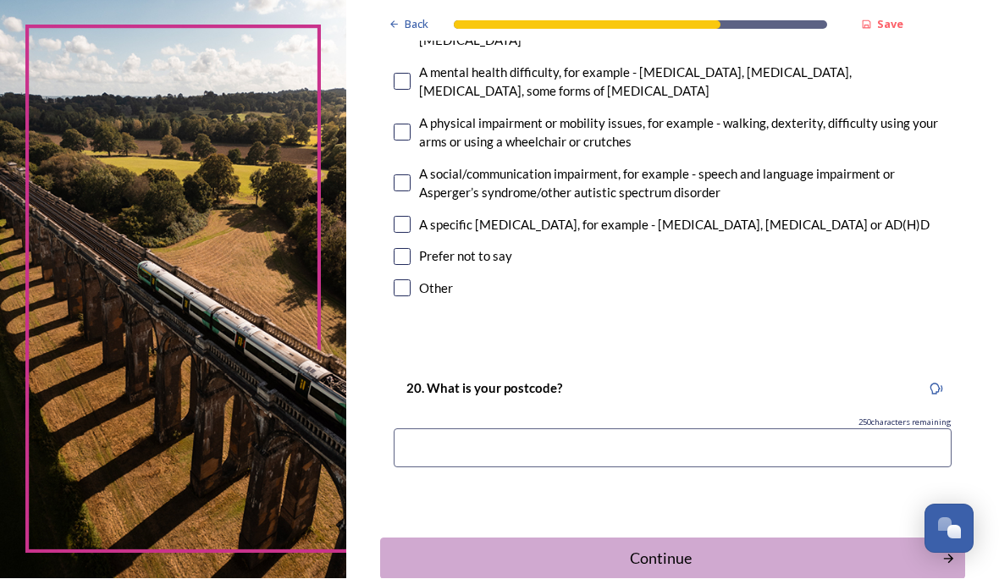
scroll to position [1339, 0]
click at [514, 433] on input at bounding box center [673, 449] width 558 height 39
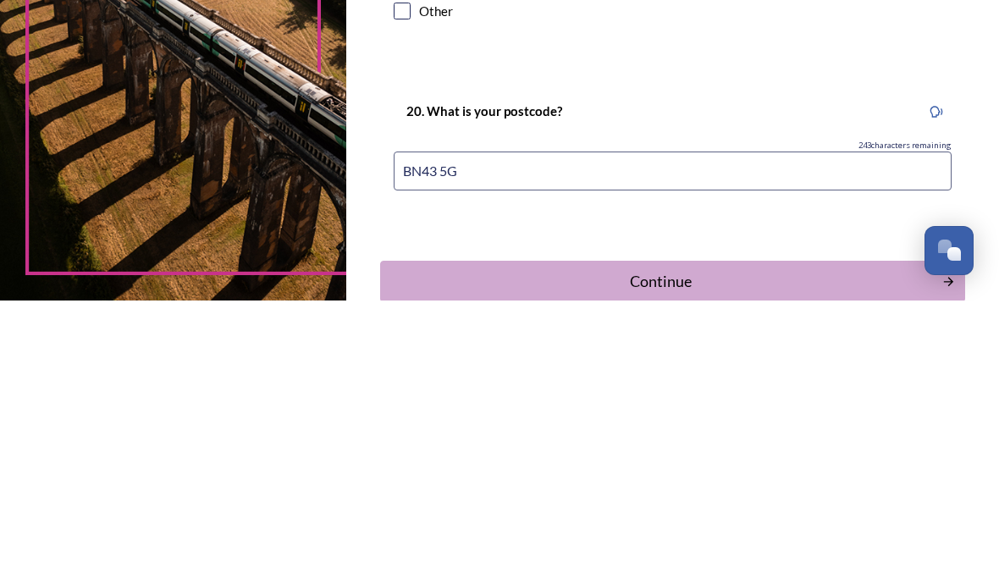
type input "BN43 5GJ"
click at [765, 549] on div "Continue" at bounding box center [661, 560] width 544 height 23
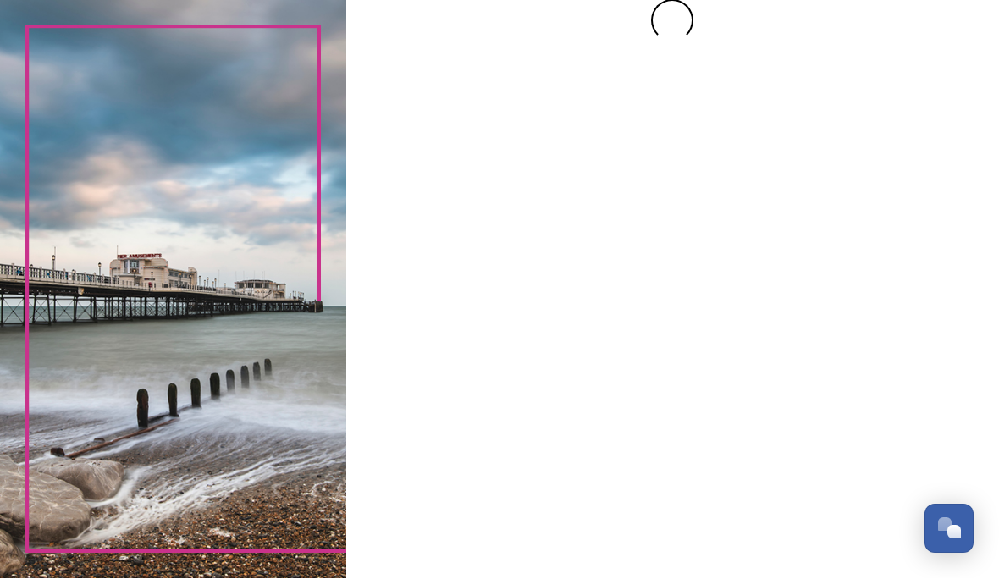
scroll to position [0, 0]
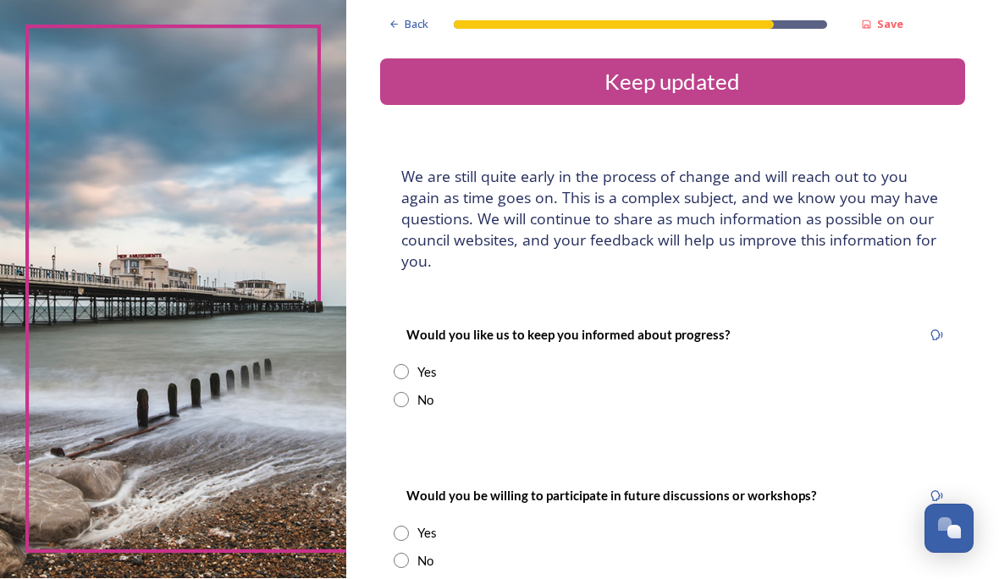
click at [467, 364] on div "Yes" at bounding box center [673, 372] width 558 height 19
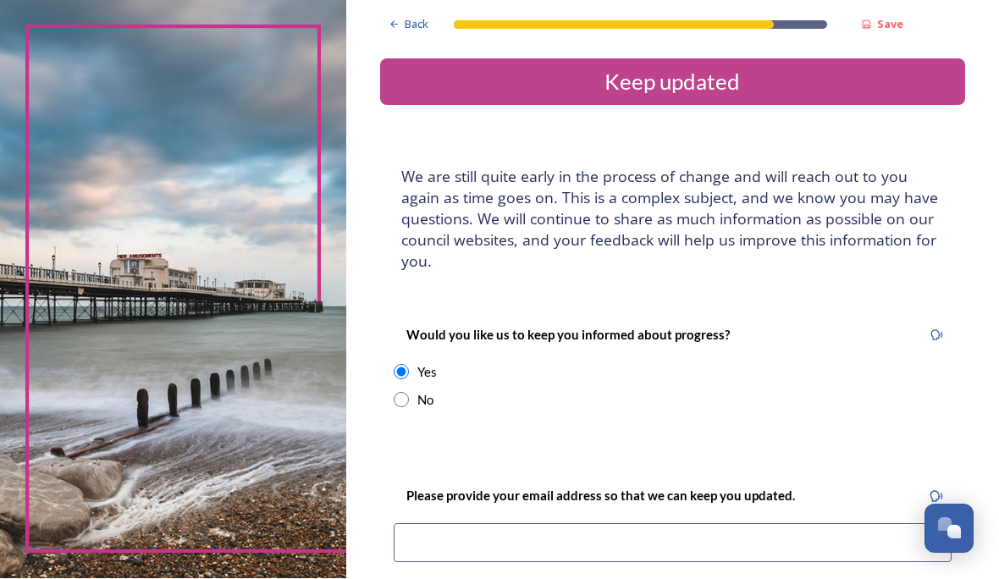
click at [409, 368] on input "radio" at bounding box center [401, 372] width 15 height 15
radio input "false"
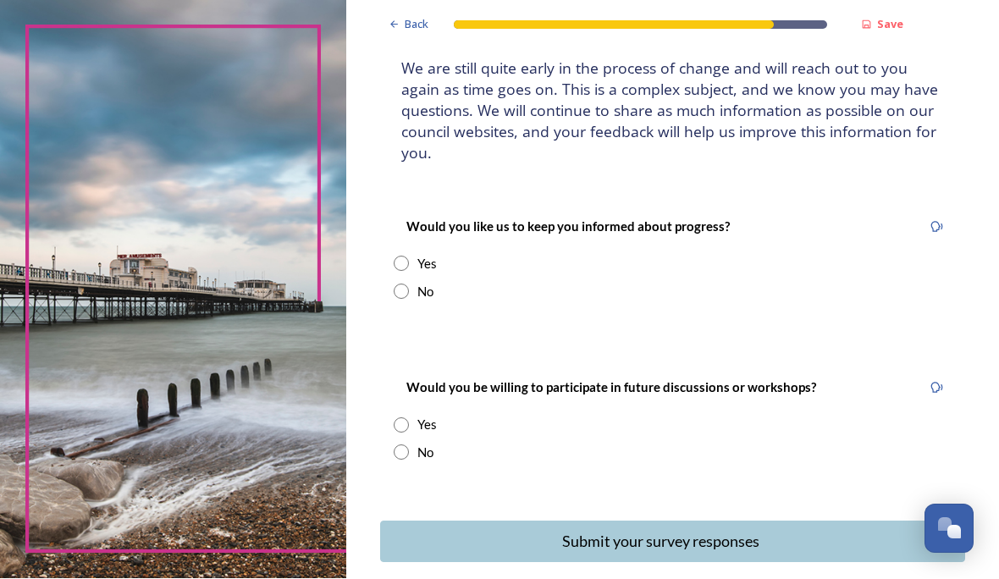
scroll to position [108, 0]
click at [953, 540] on icon "Continue" at bounding box center [949, 543] width 14 height 15
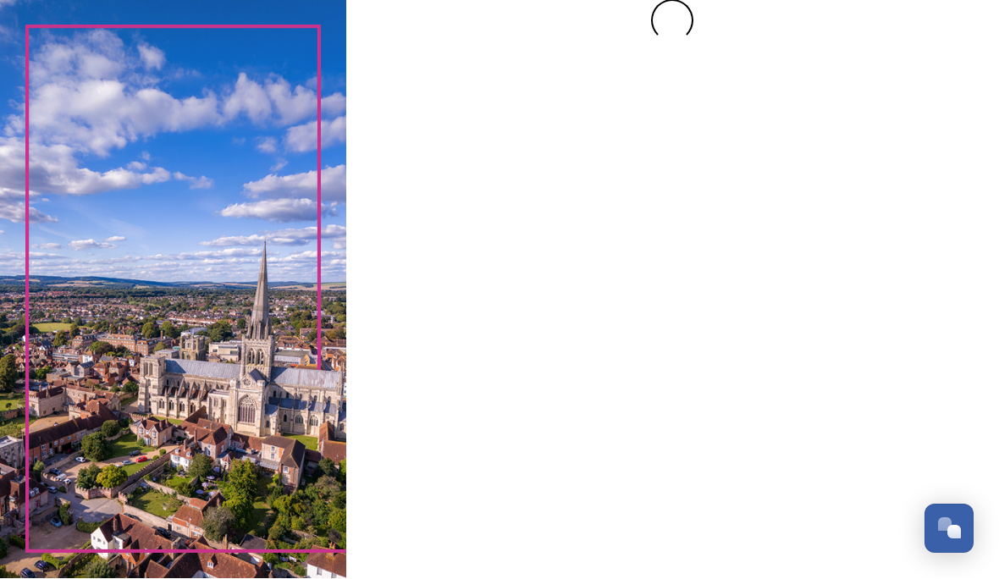
scroll to position [0, 0]
